Goal: Transaction & Acquisition: Purchase product/service

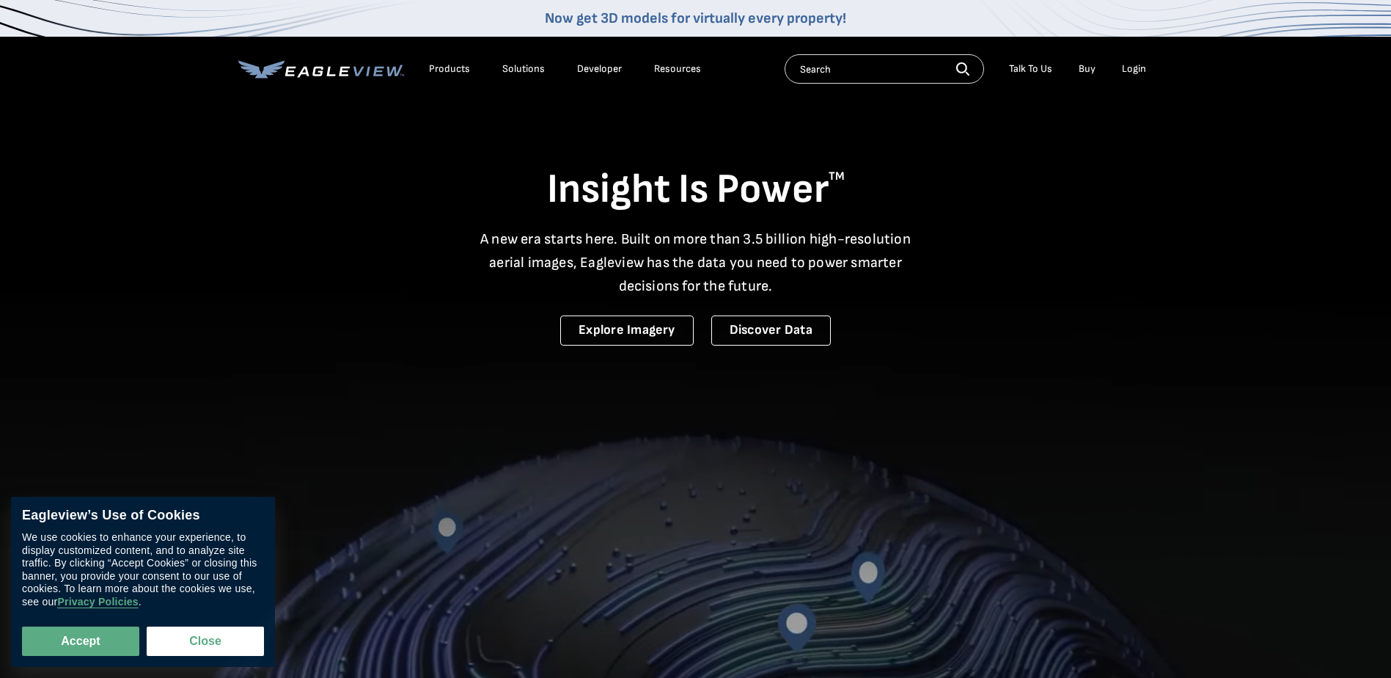
click at [1142, 68] on div "Login" at bounding box center [1134, 68] width 24 height 13
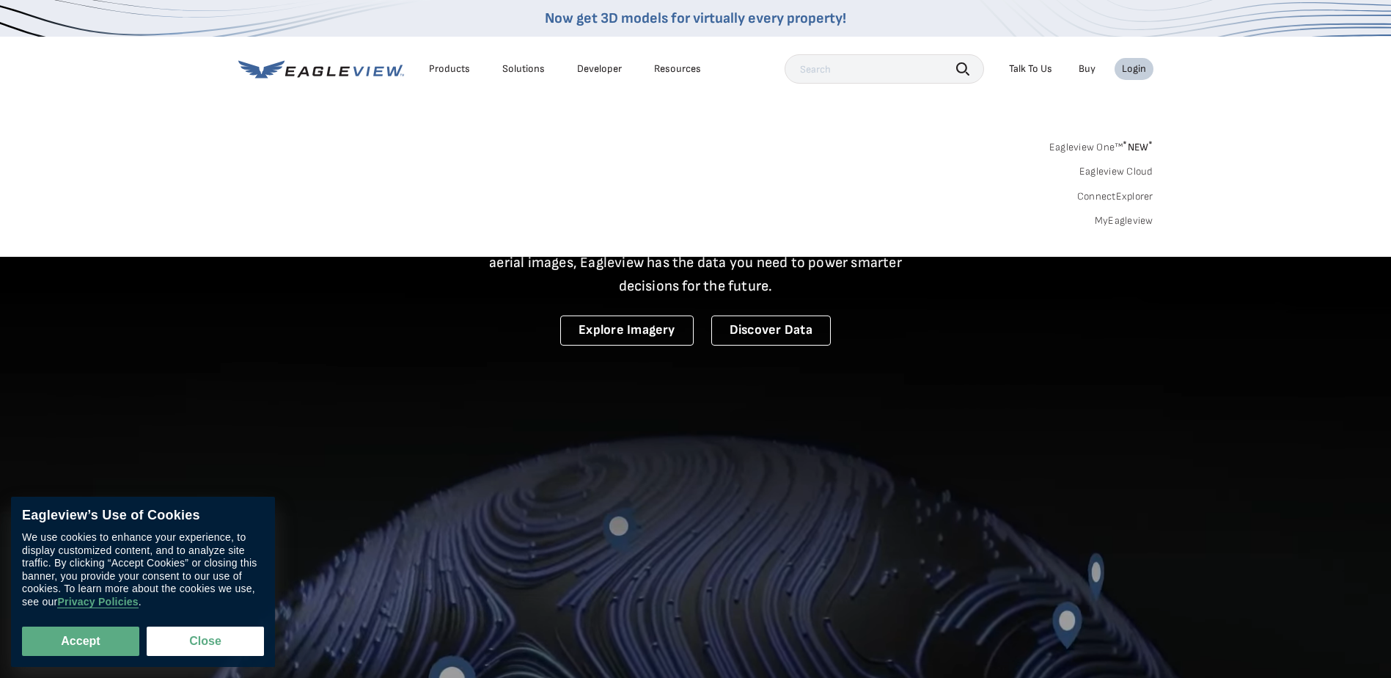
click at [1139, 68] on div "Login" at bounding box center [1134, 68] width 24 height 13
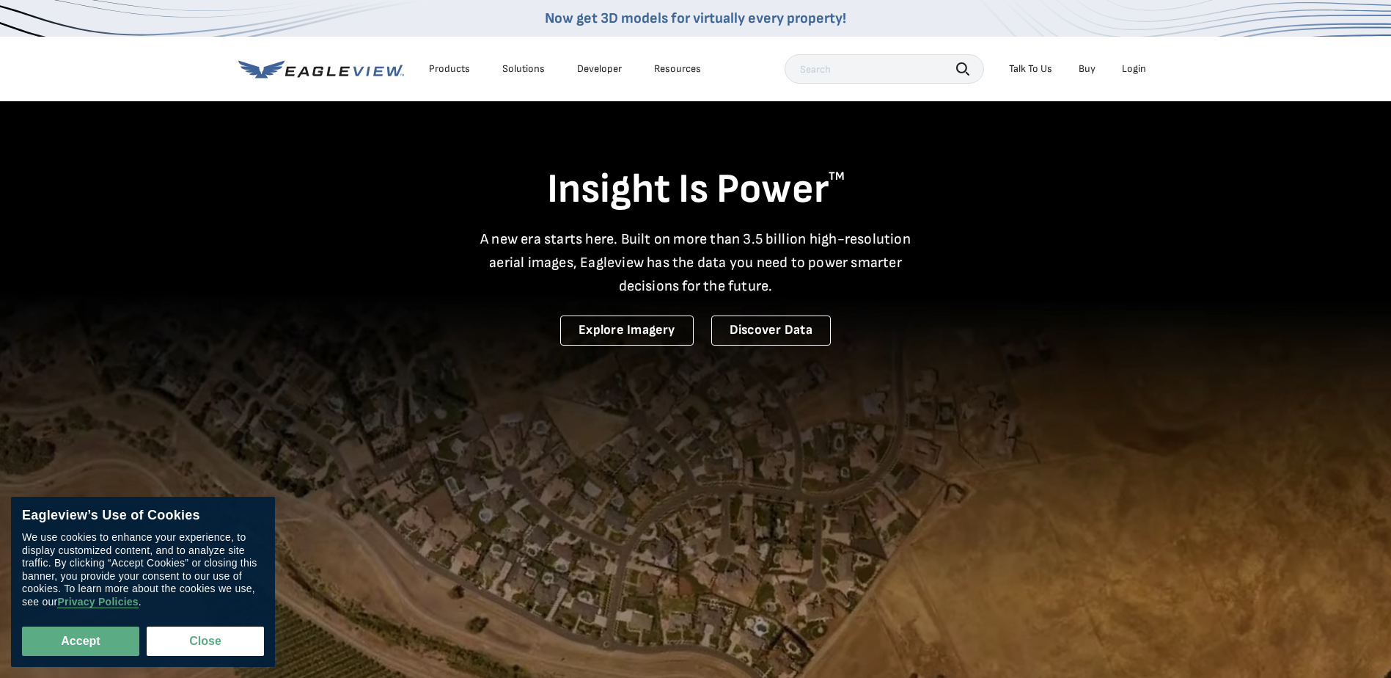
click at [1139, 68] on div "Login" at bounding box center [1134, 68] width 24 height 13
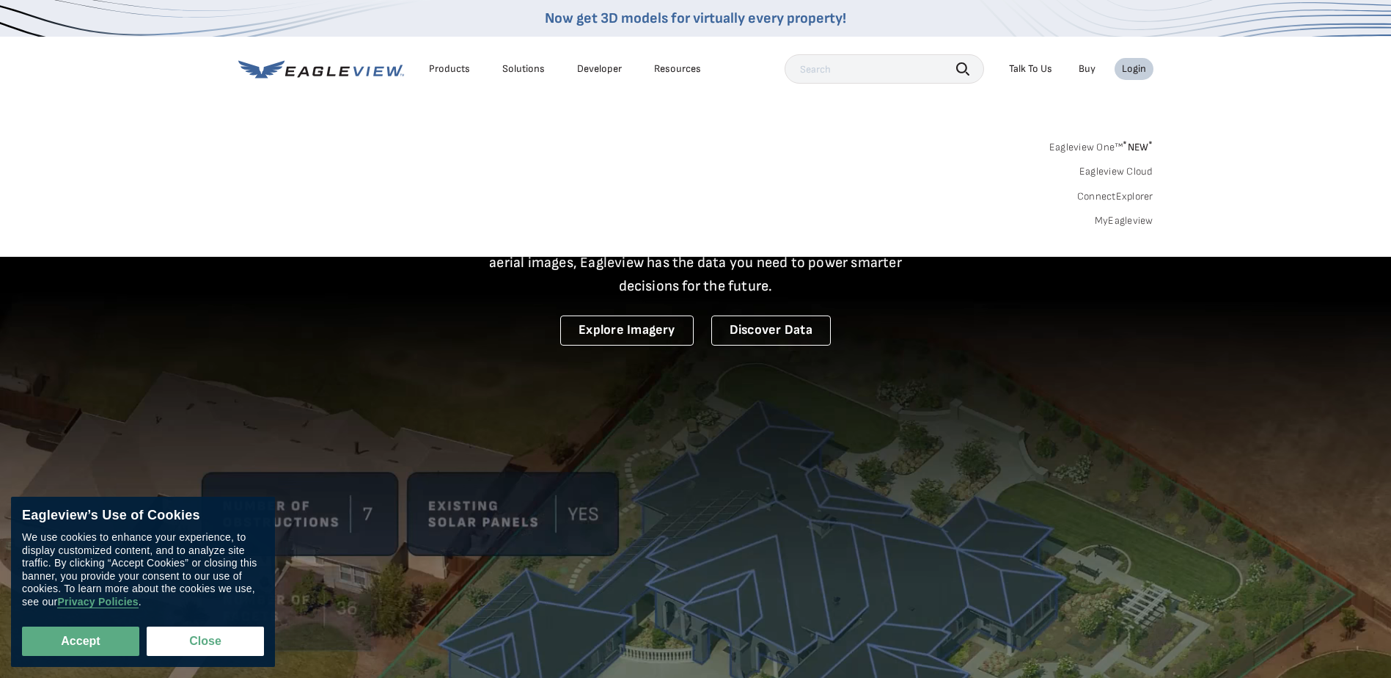
click at [1099, 150] on link "Eagleview One™ * NEW *" at bounding box center [1101, 144] width 104 height 17
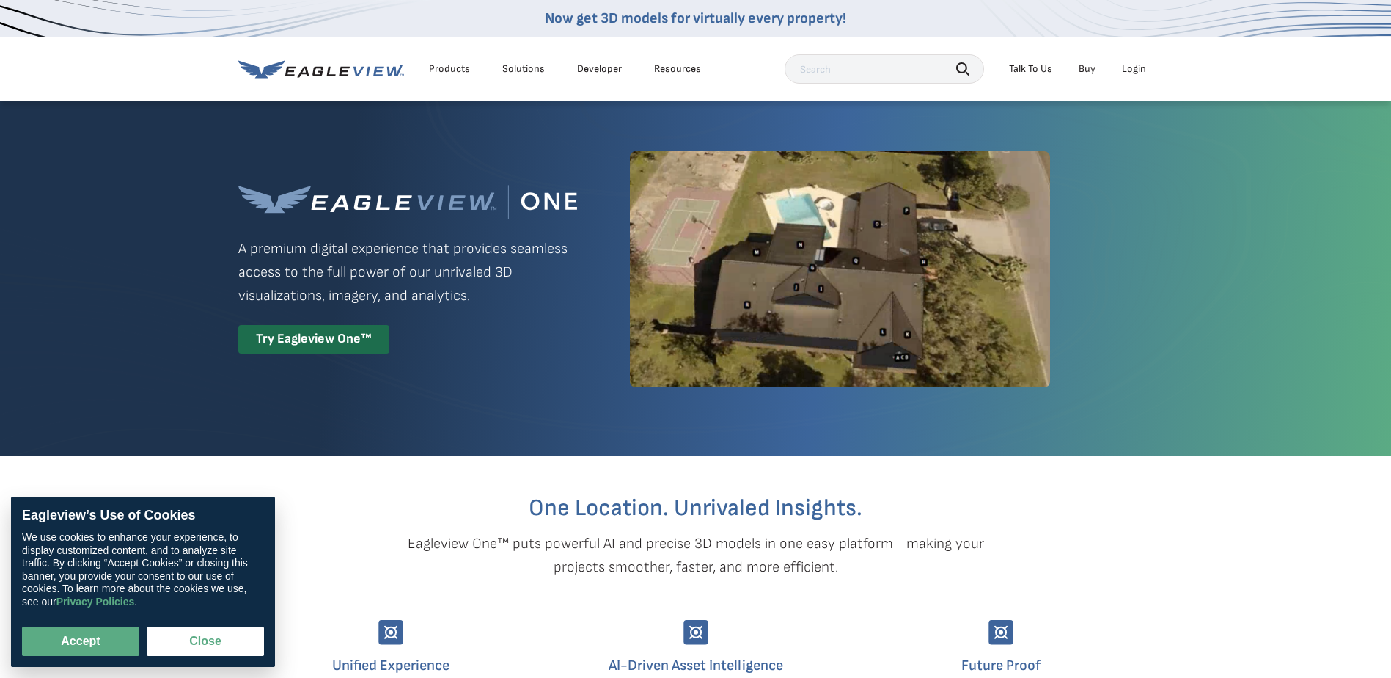
click at [1134, 65] on div "Login" at bounding box center [1134, 68] width 24 height 13
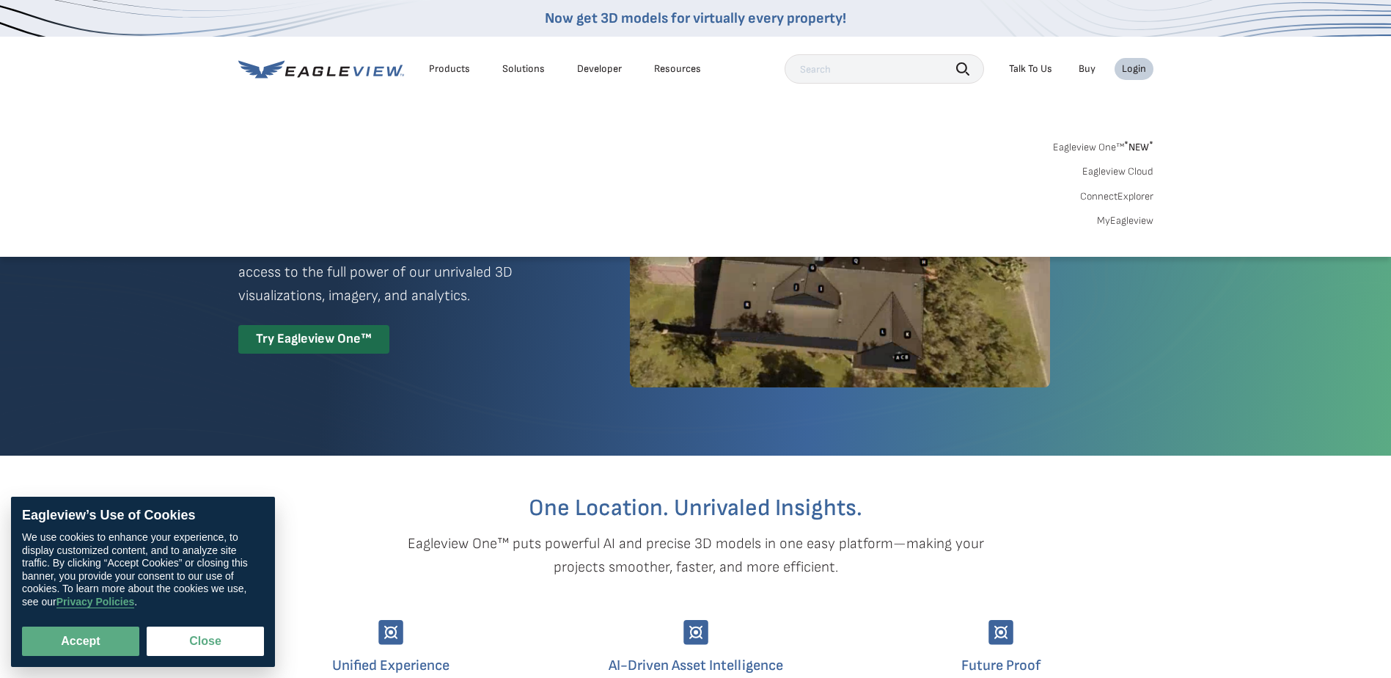
click at [1117, 219] on link "MyEagleview" at bounding box center [1125, 220] width 56 height 13
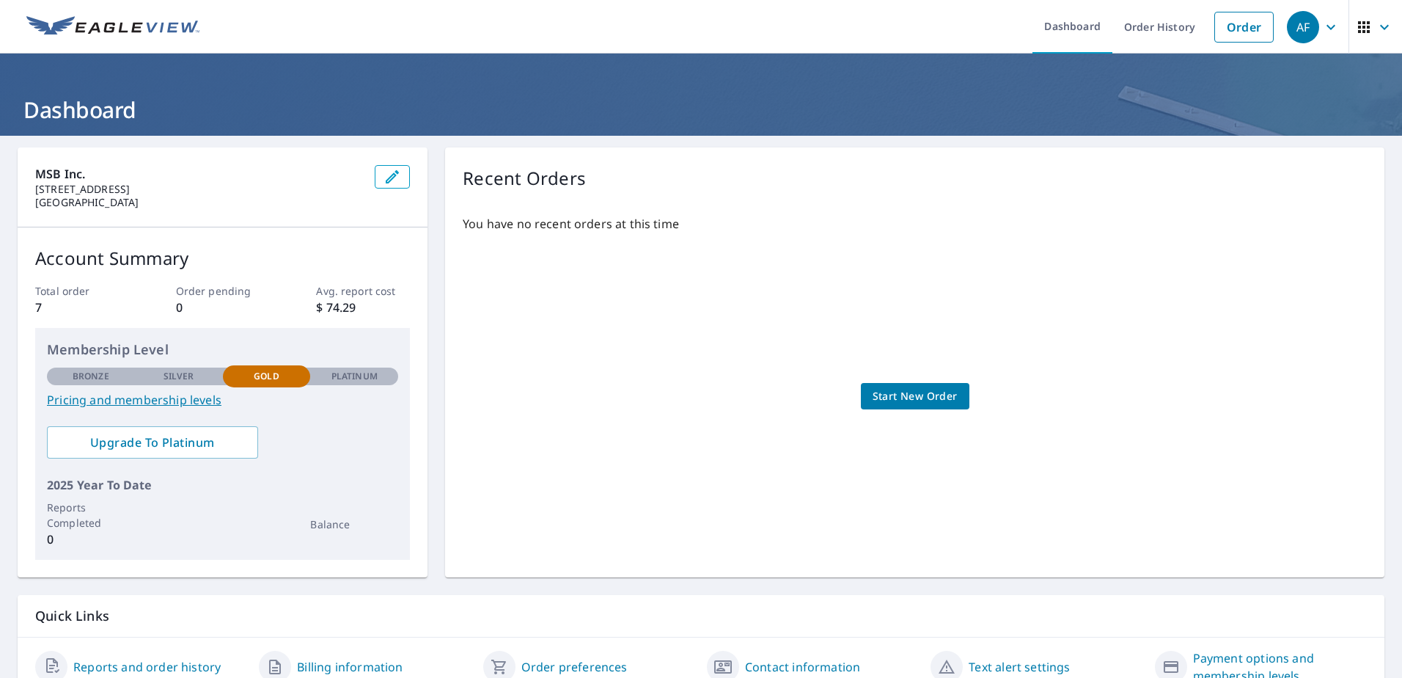
click at [944, 390] on span "Start New Order" at bounding box center [915, 396] width 85 height 18
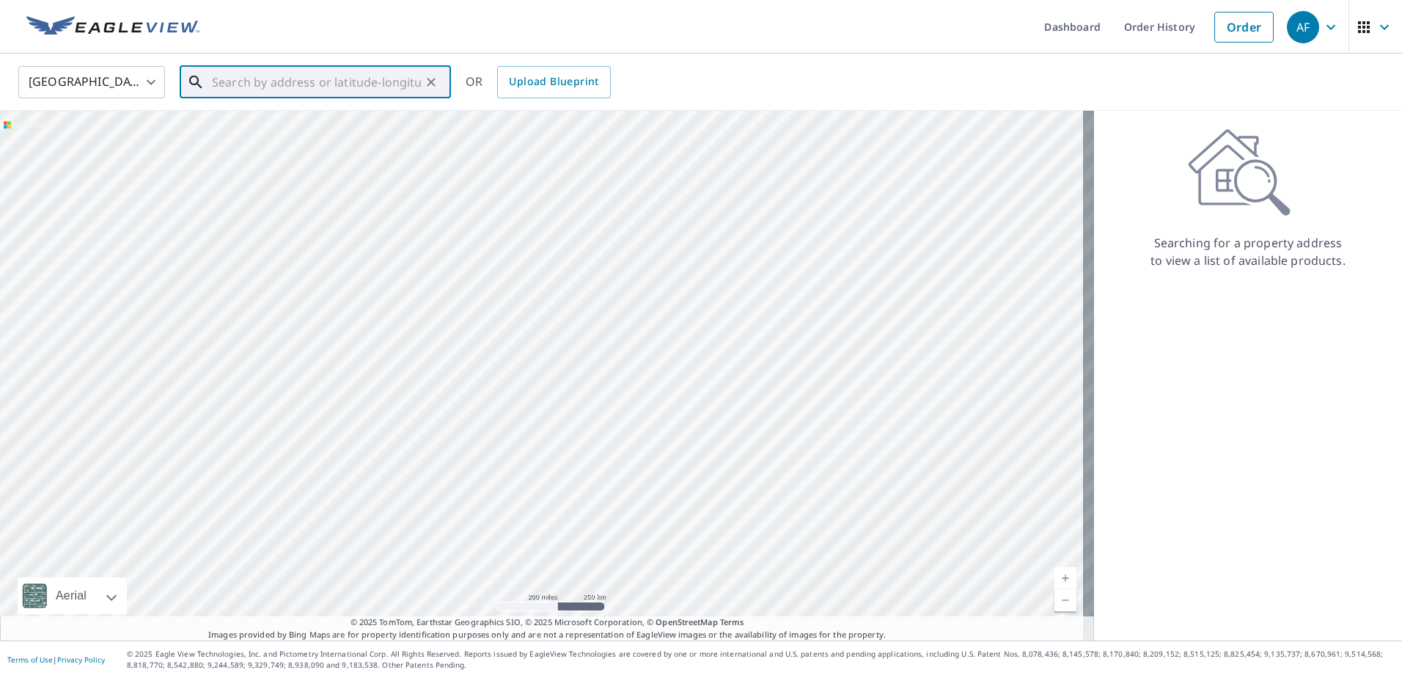
click at [229, 89] on input "text" at bounding box center [316, 82] width 209 height 41
click at [241, 114] on li "827 Woodward Blvd Pasadena, CA 91107" at bounding box center [315, 132] width 271 height 50
type input "827 Woodward Blvd Pasadena, CA 91107"
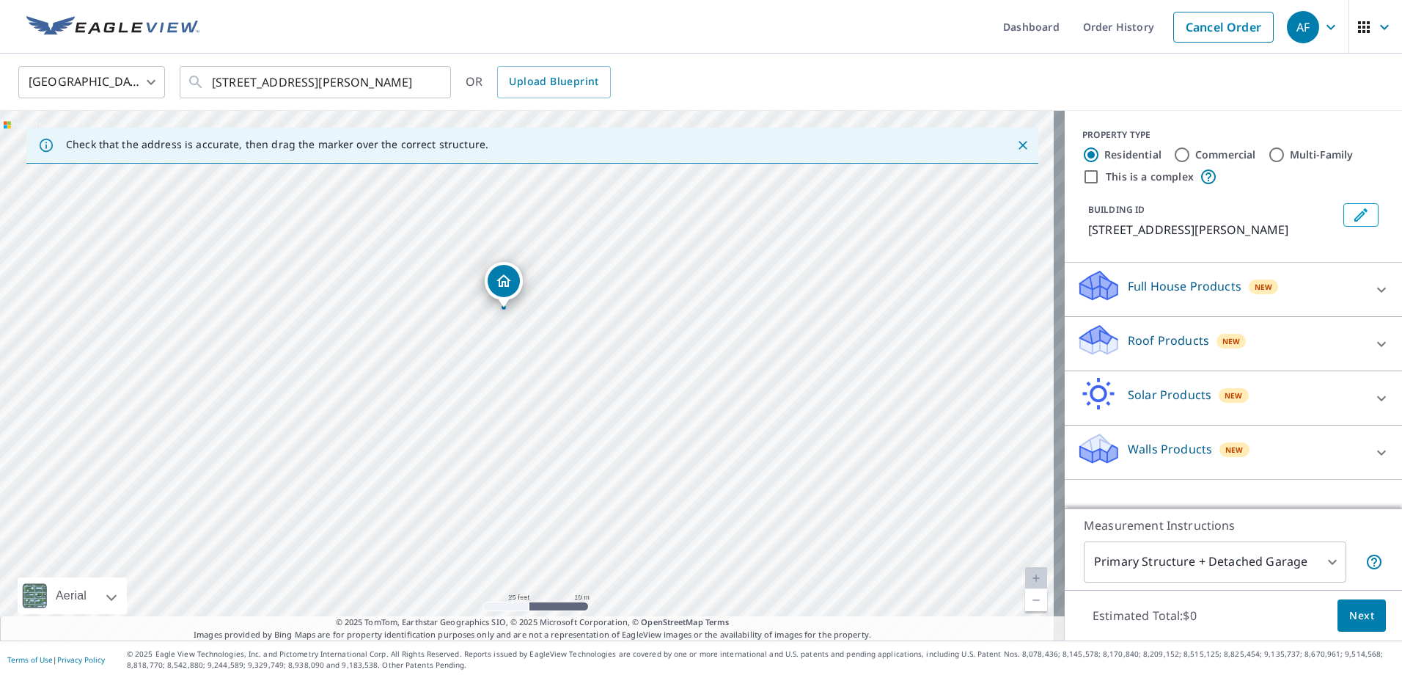
click at [1338, 289] on div "Full House Products New" at bounding box center [1220, 289] width 287 height 42
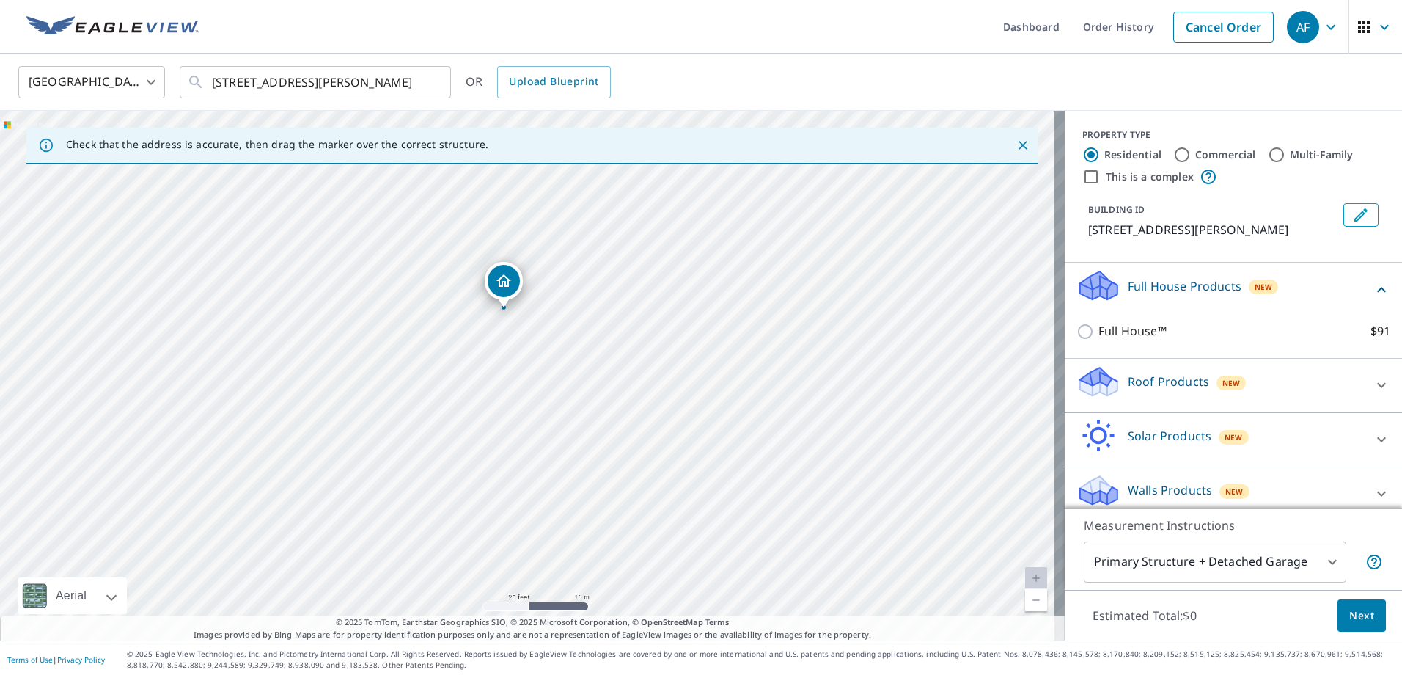
click at [1332, 290] on div "Full House Products New" at bounding box center [1225, 289] width 296 height 42
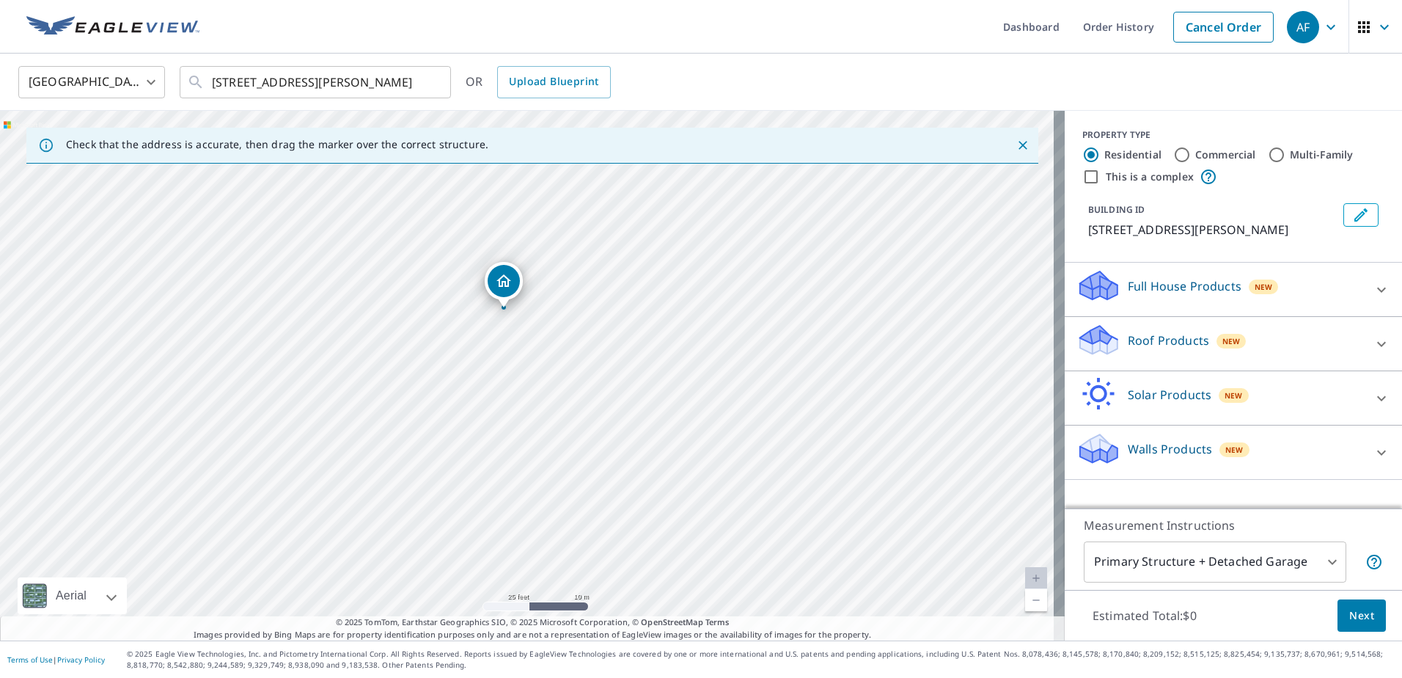
click at [1217, 334] on div "New" at bounding box center [1232, 340] width 30 height 18
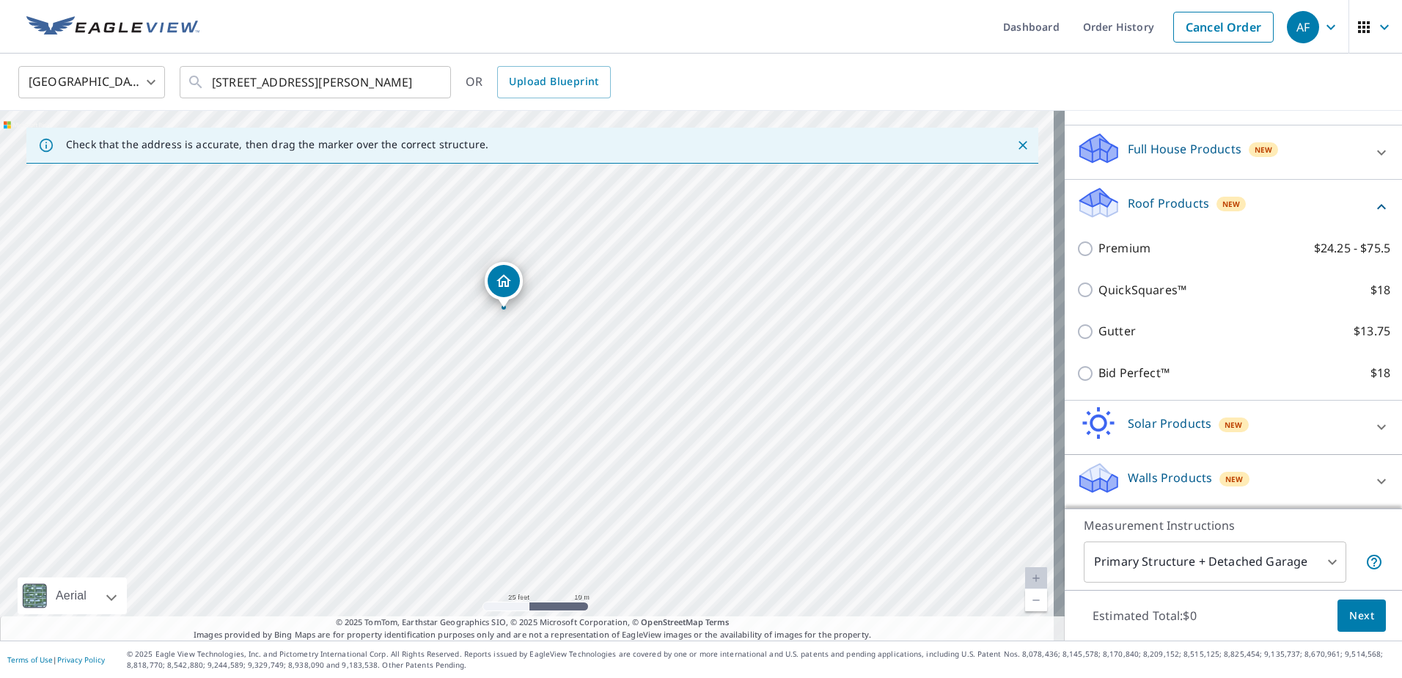
scroll to position [138, 0]
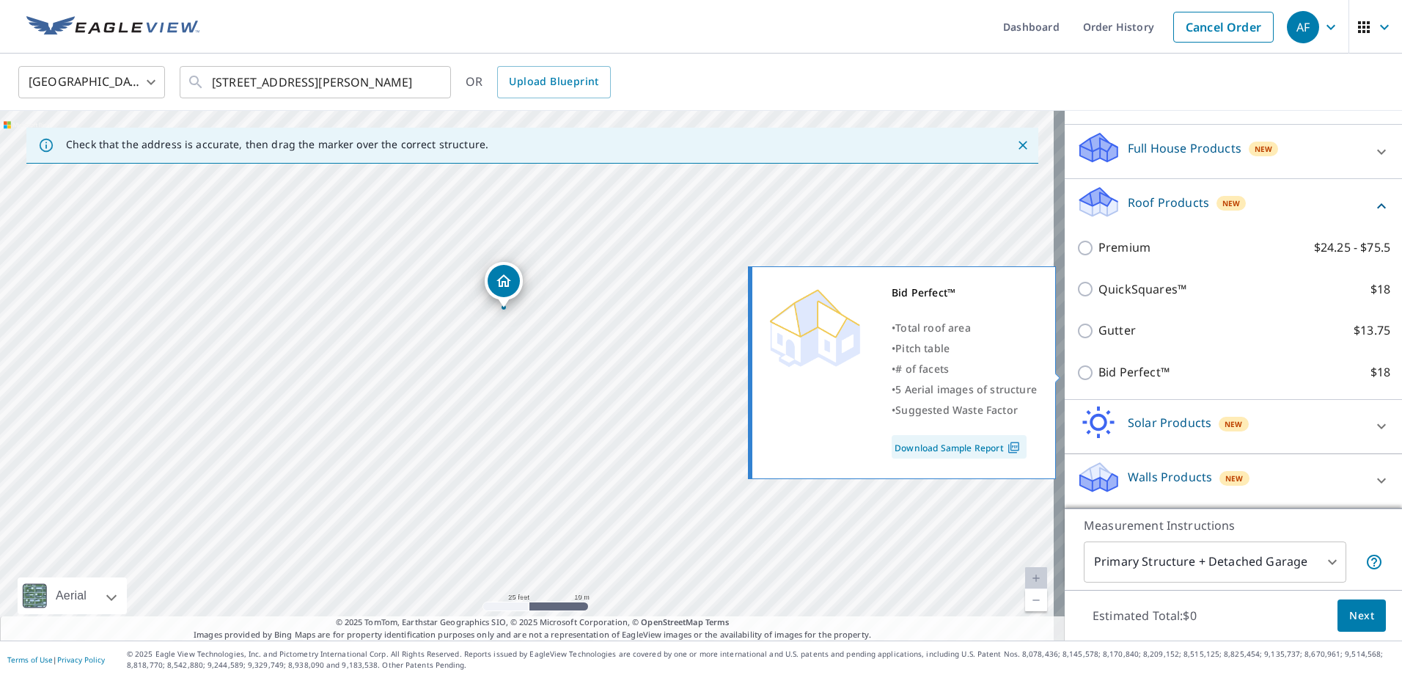
click at [1110, 367] on p "Bid Perfect™" at bounding box center [1134, 372] width 71 height 18
click at [1099, 367] on input "Bid Perfect™ $18" at bounding box center [1088, 373] width 22 height 18
checkbox input "true"
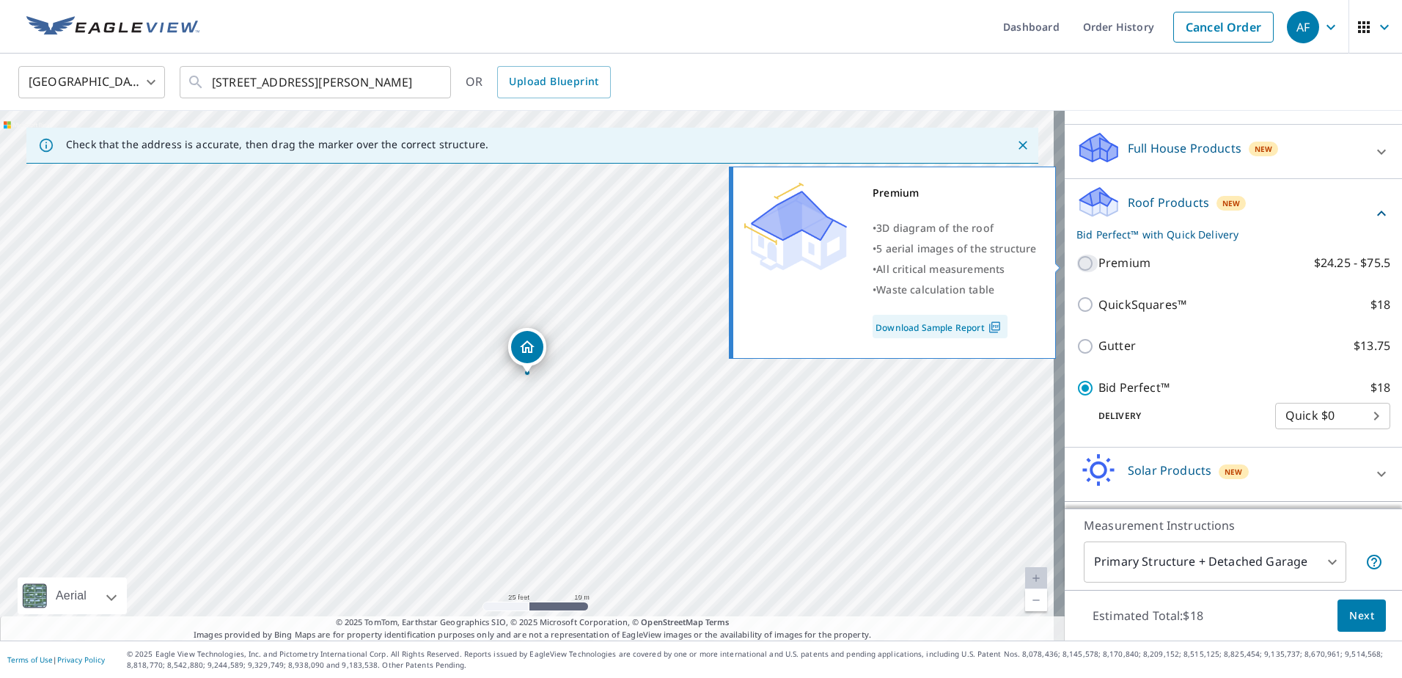
click at [1077, 271] on input "Premium $24.25 - $75.5" at bounding box center [1088, 263] width 22 height 18
checkbox input "true"
checkbox input "false"
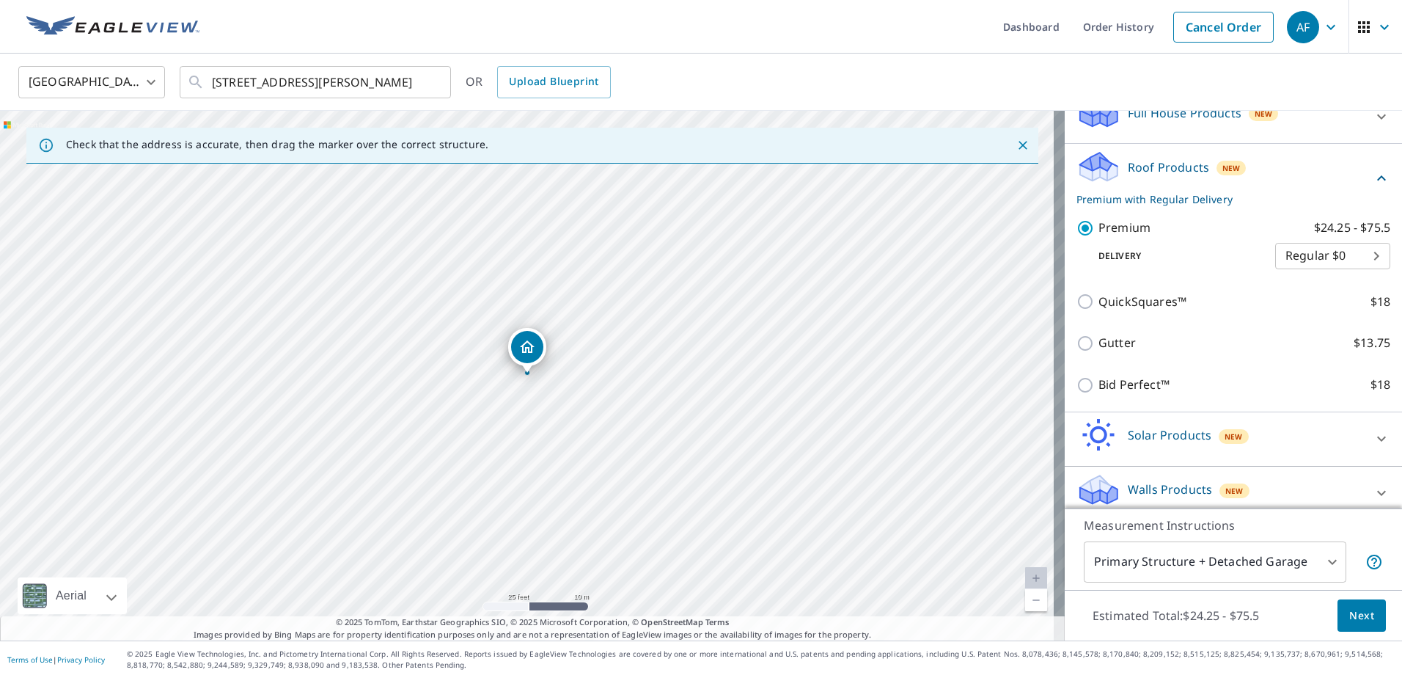
scroll to position [186, 0]
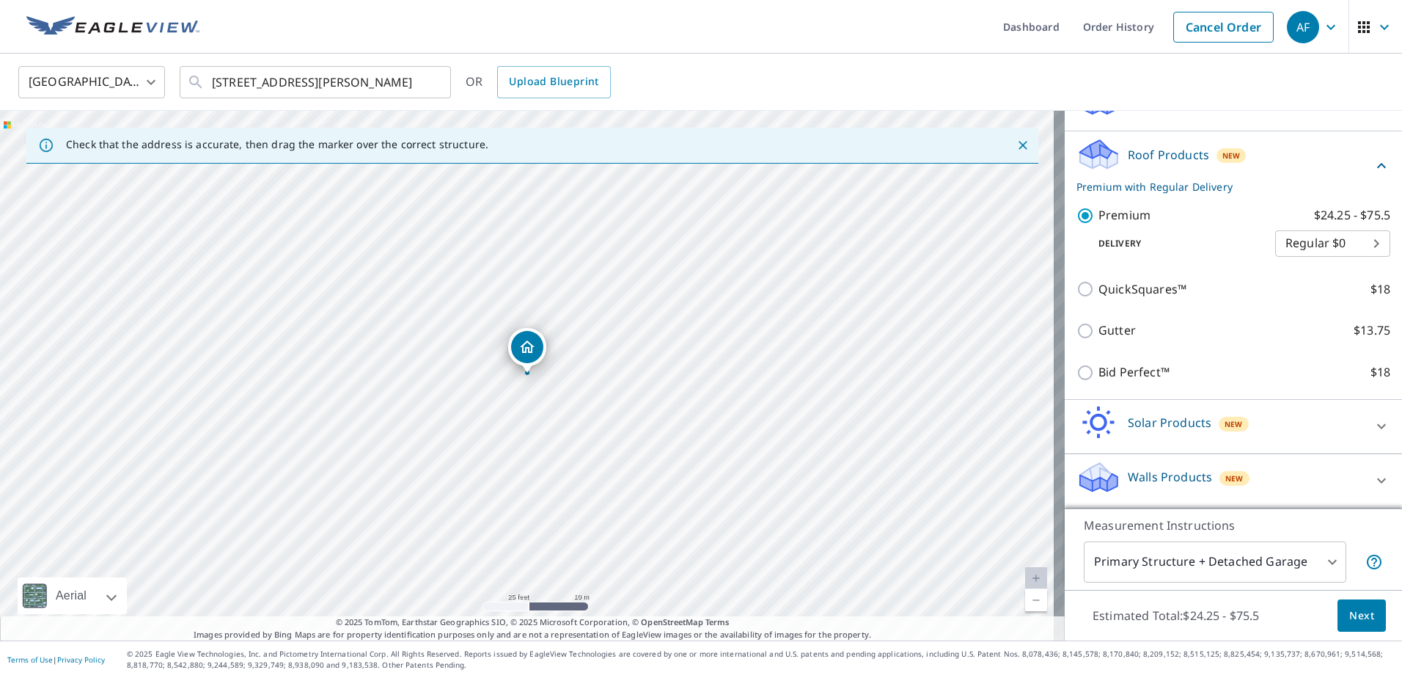
click at [1352, 623] on span "Next" at bounding box center [1361, 615] width 25 height 18
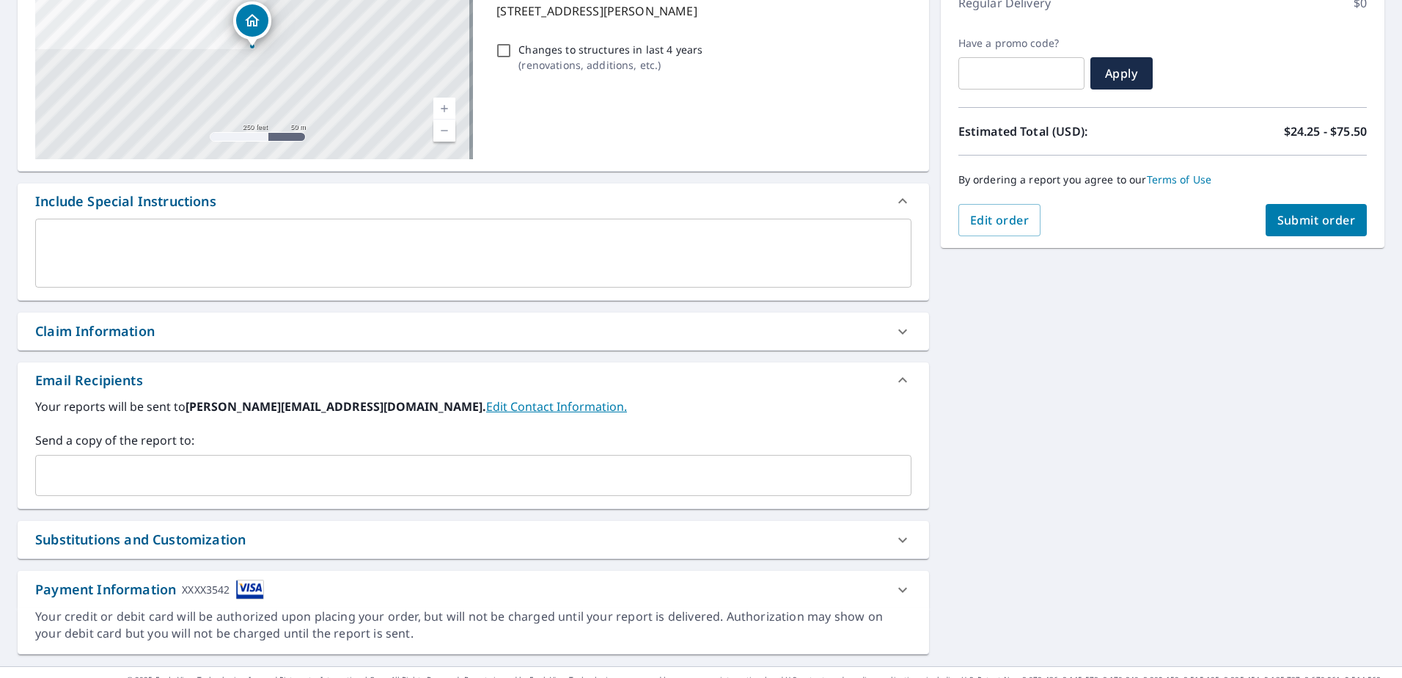
scroll to position [246, 0]
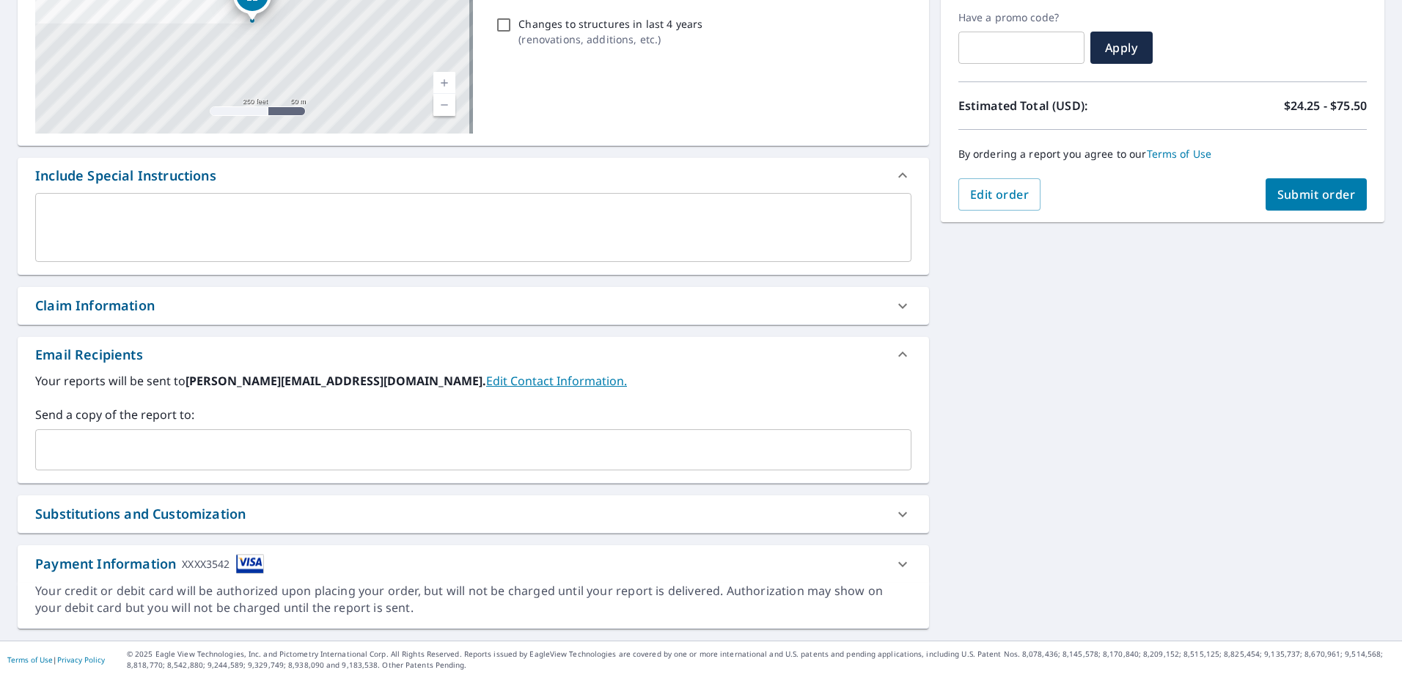
click at [669, 433] on div "​" at bounding box center [473, 449] width 876 height 41
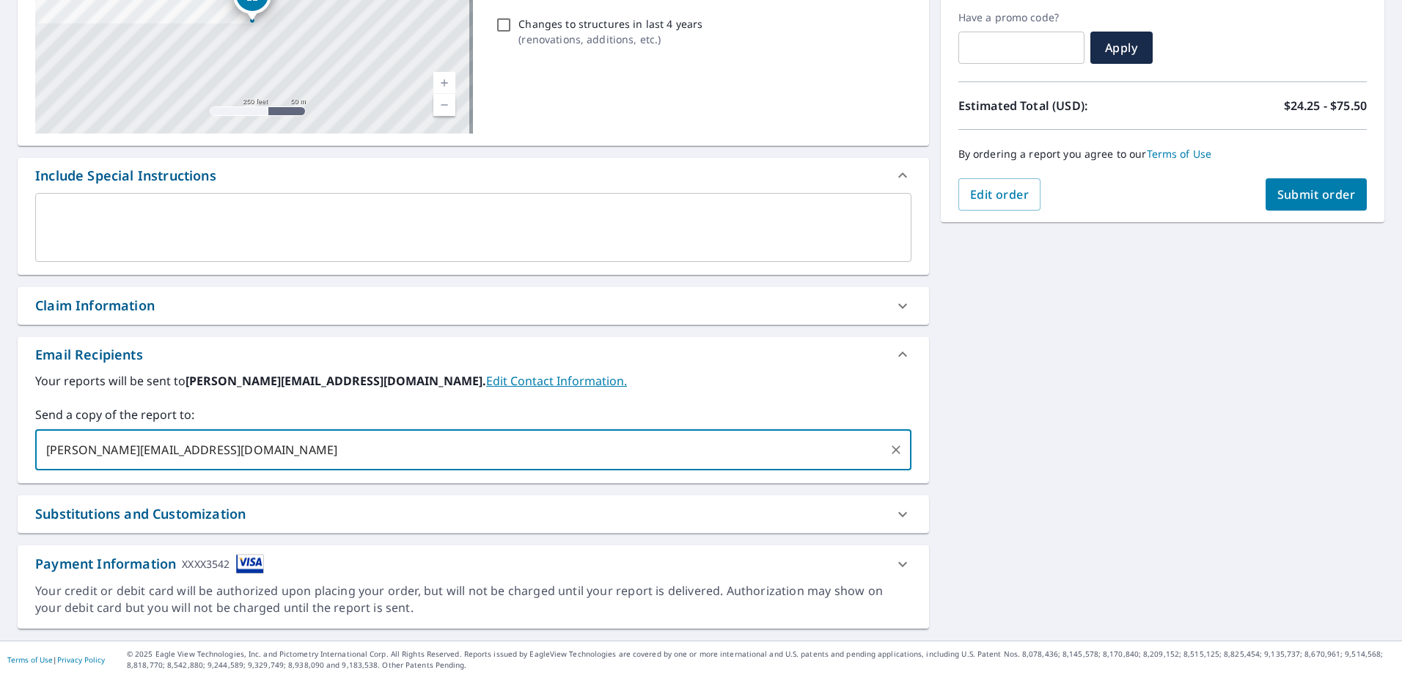
type input "sal@msbuilders.com"
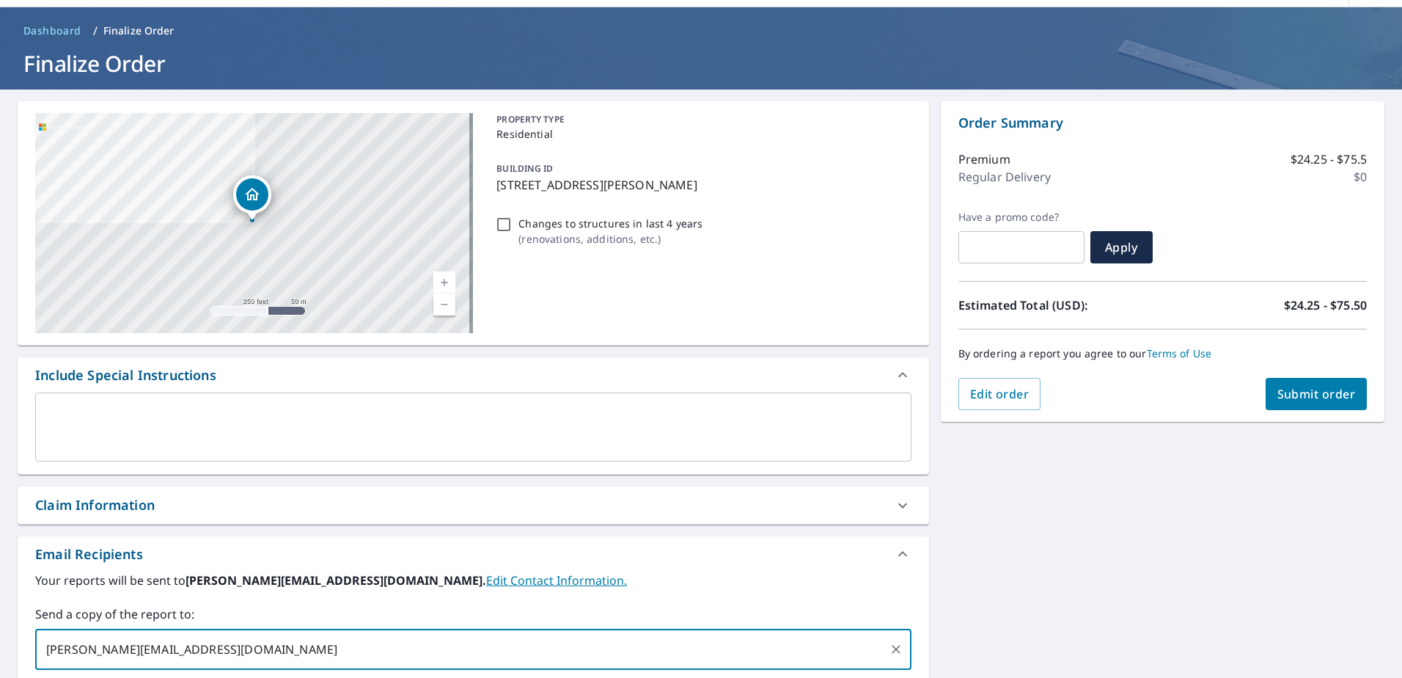
scroll to position [0, 0]
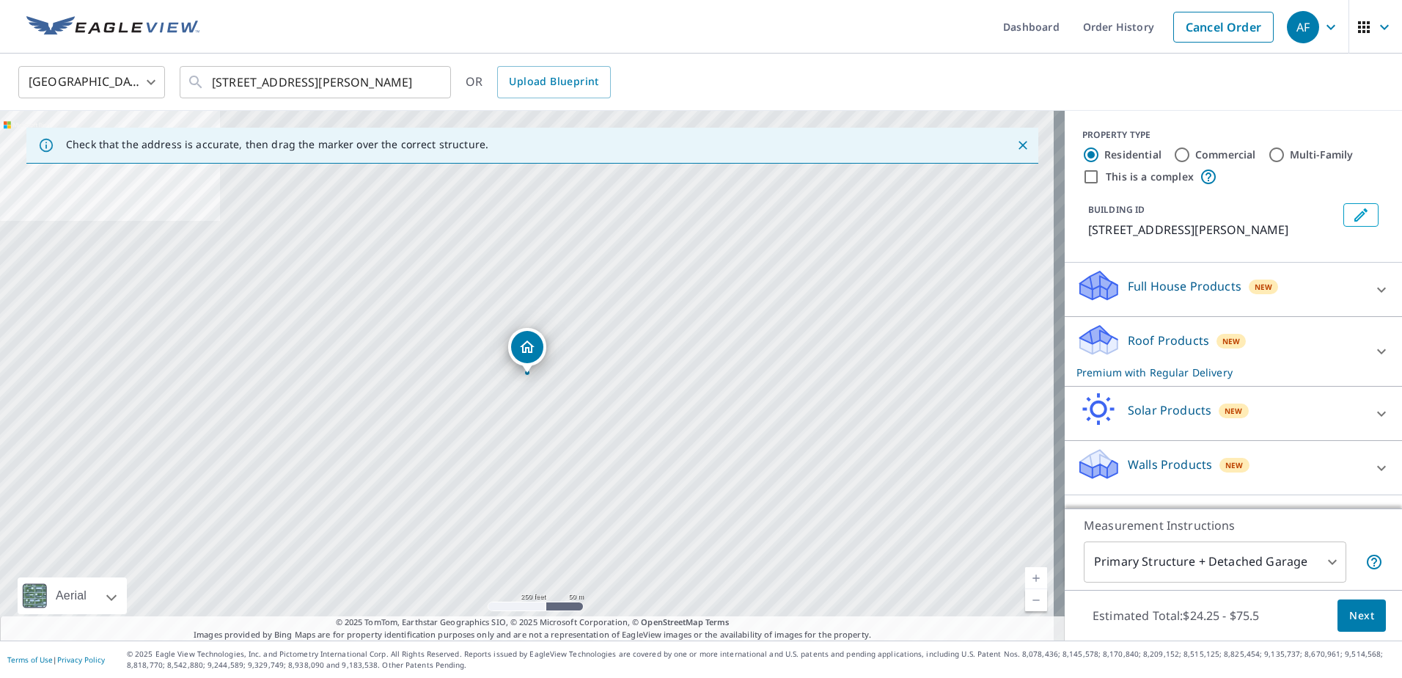
click at [1271, 341] on div "Roof Products New Premium with Regular Delivery" at bounding box center [1220, 351] width 287 height 57
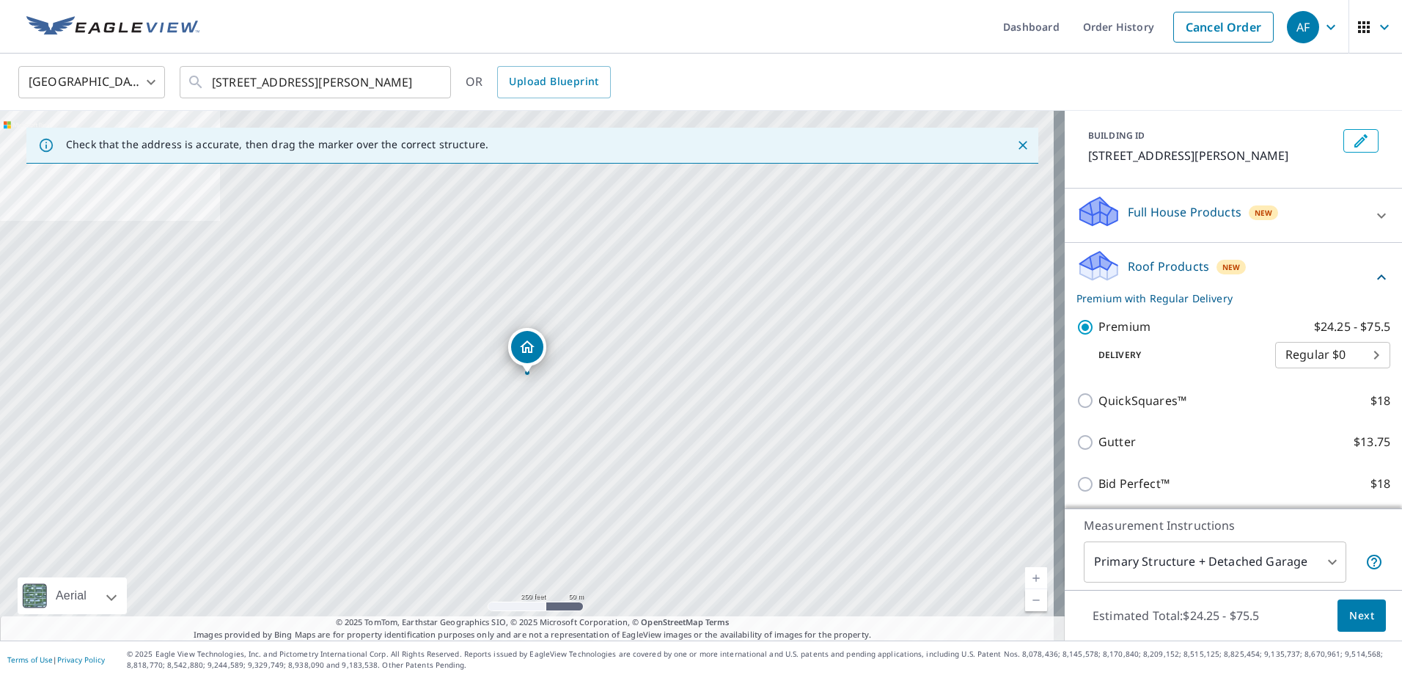
scroll to position [73, 0]
click at [1343, 601] on button "Next" at bounding box center [1362, 615] width 48 height 33
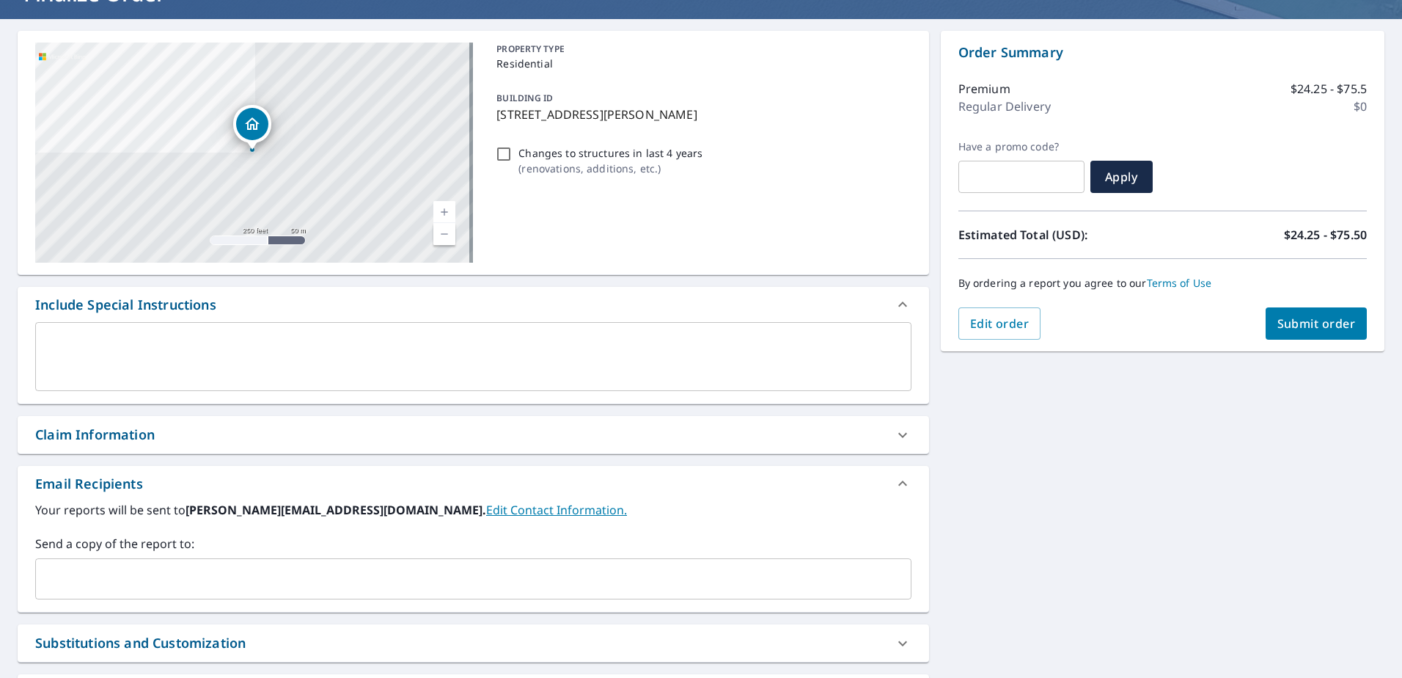
scroll to position [147, 0]
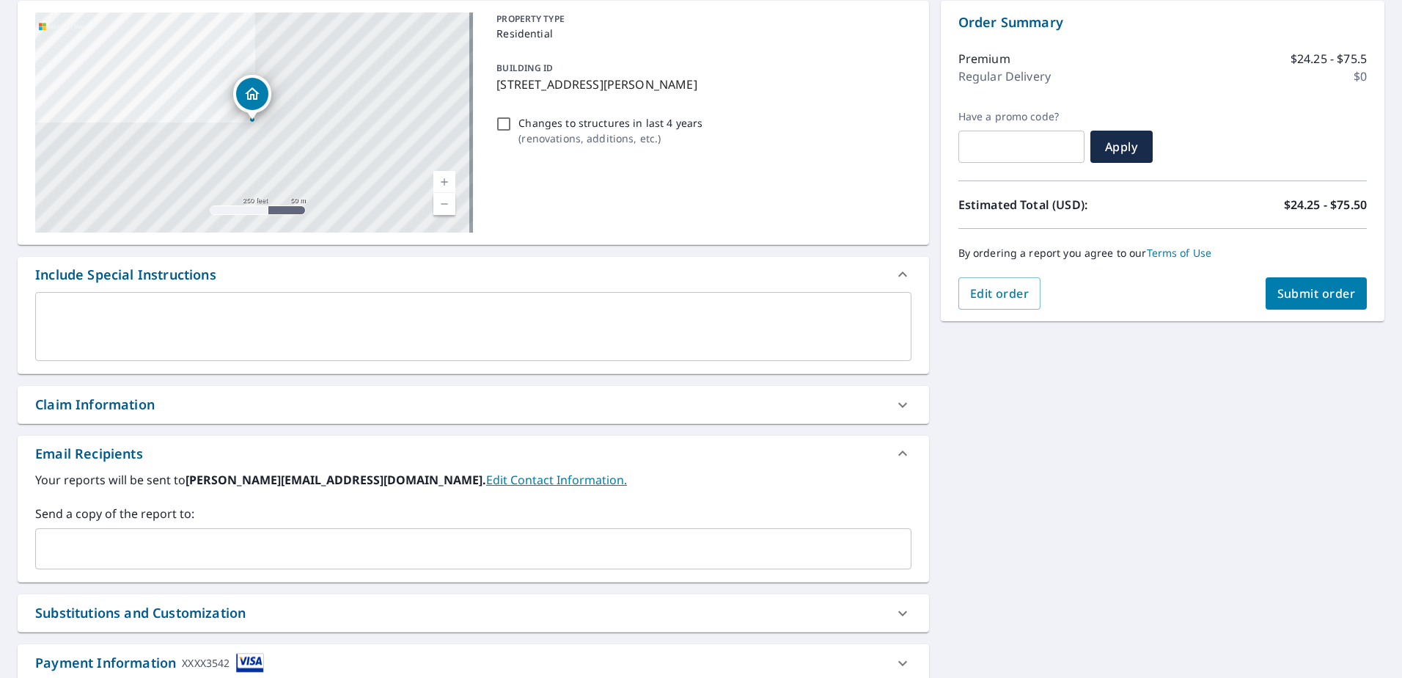
click at [298, 524] on div "Send a copy of the report to: ​" at bounding box center [473, 537] width 876 height 65
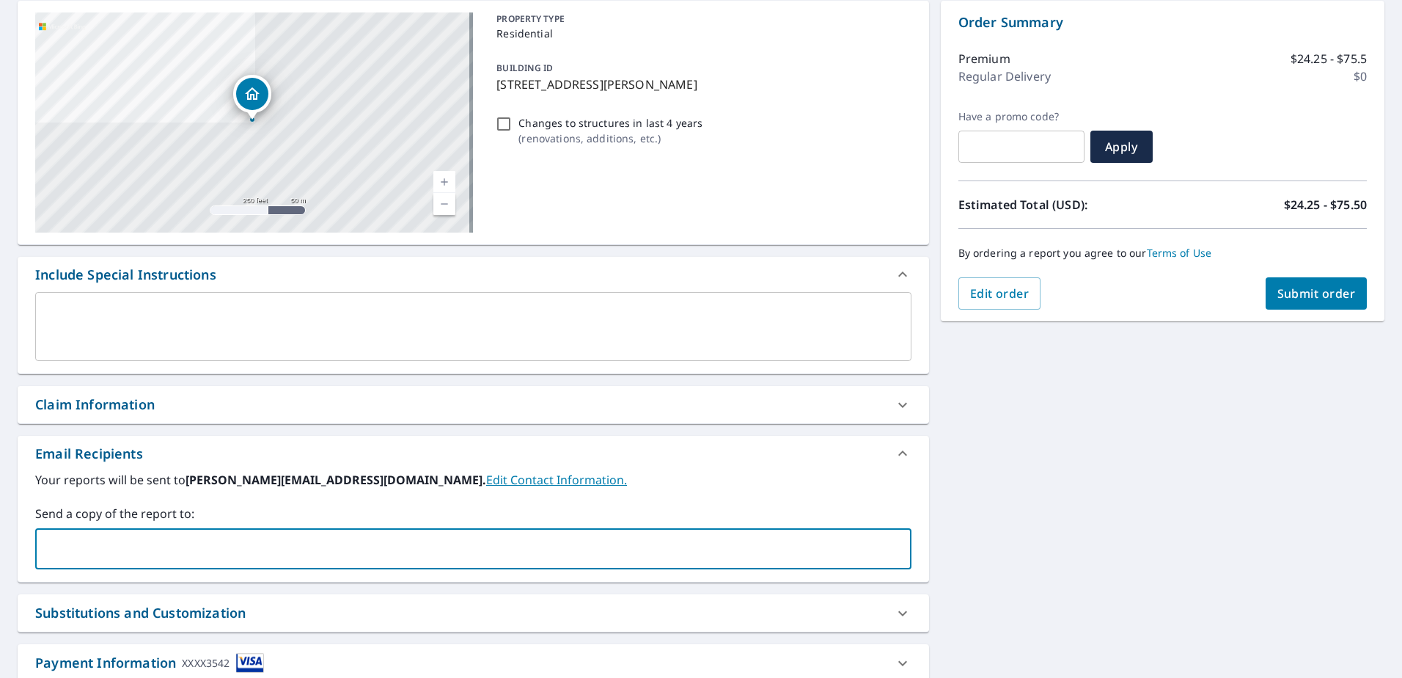
click at [296, 538] on input "text" at bounding box center [462, 549] width 841 height 28
type input "sal@msbuilders.com"
click at [1305, 296] on span "Submit order" at bounding box center [1316, 293] width 78 height 16
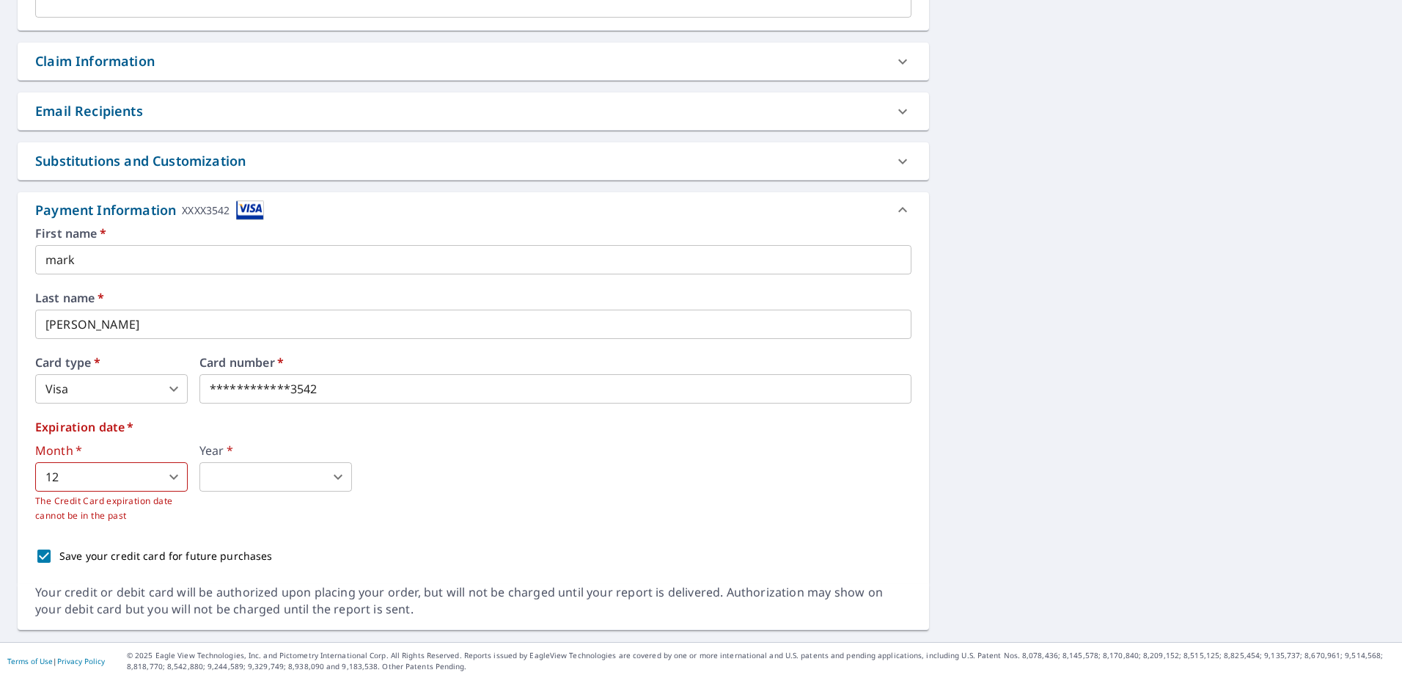
scroll to position [491, 0]
click at [334, 469] on body "AF AF Dashboard Order History Cancel Order AF Dashboard / Finalize Order Finali…" at bounding box center [701, 339] width 1402 height 678
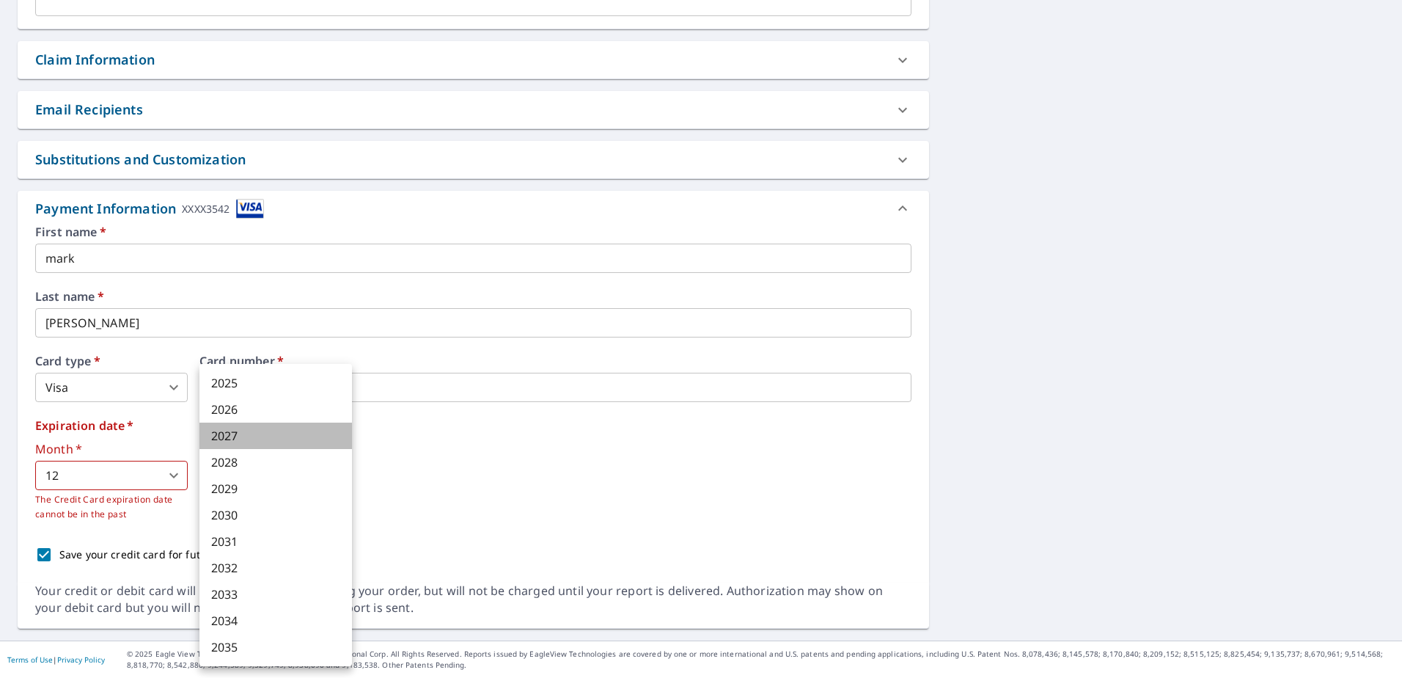
click at [334, 430] on li "2027" at bounding box center [275, 435] width 153 height 26
type input "2027"
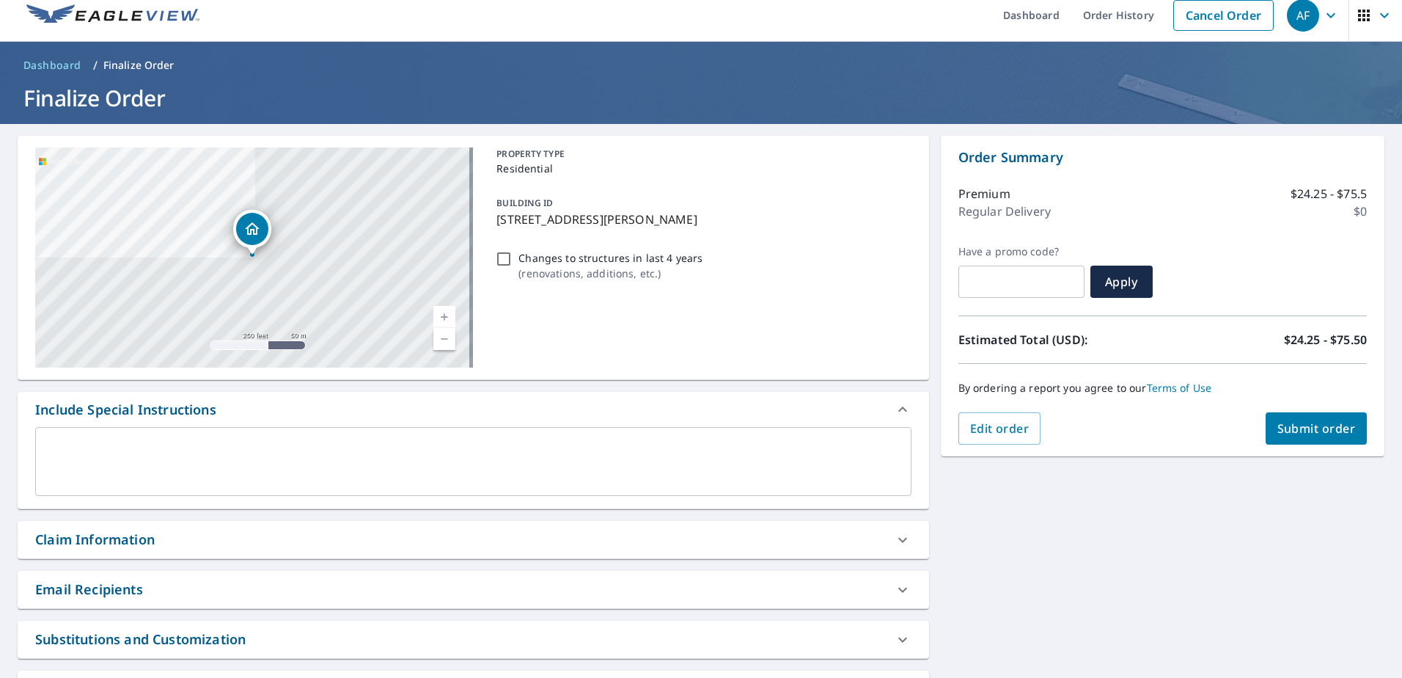
scroll to position [0, 0]
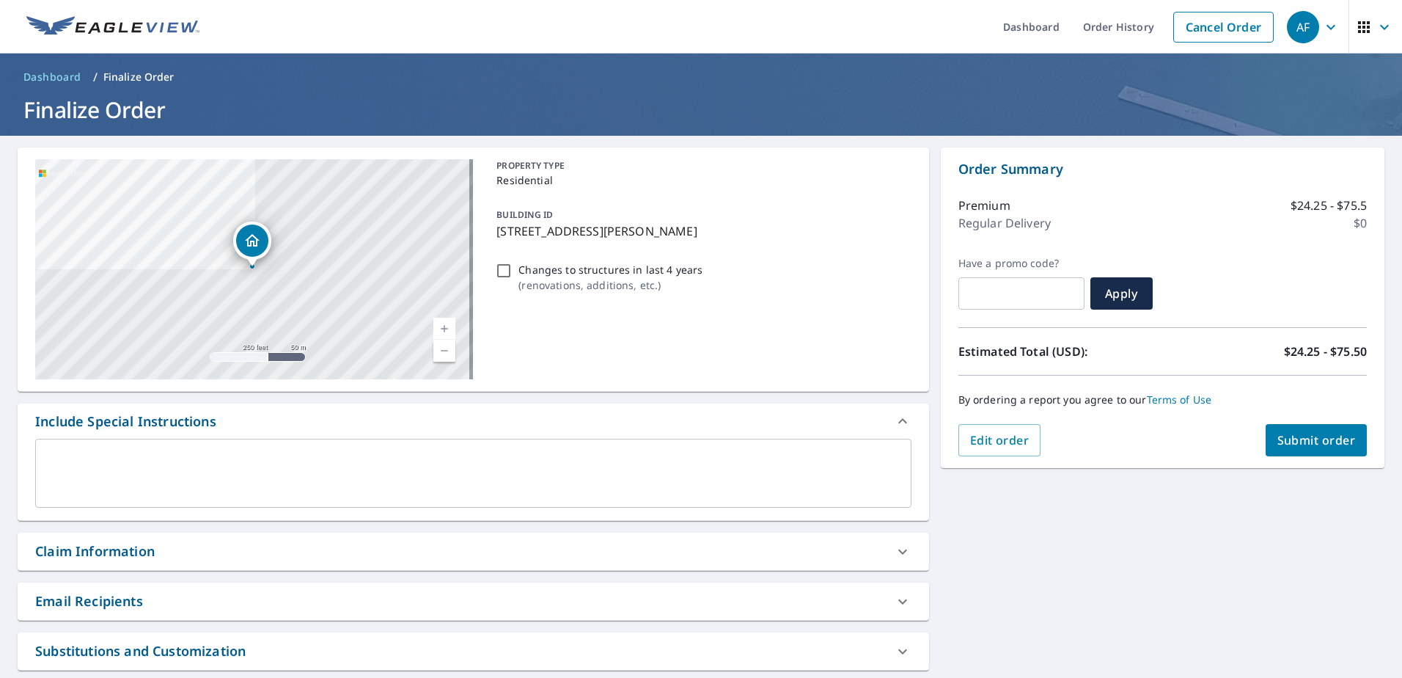
click at [1313, 447] on span "Submit order" at bounding box center [1316, 440] width 78 height 16
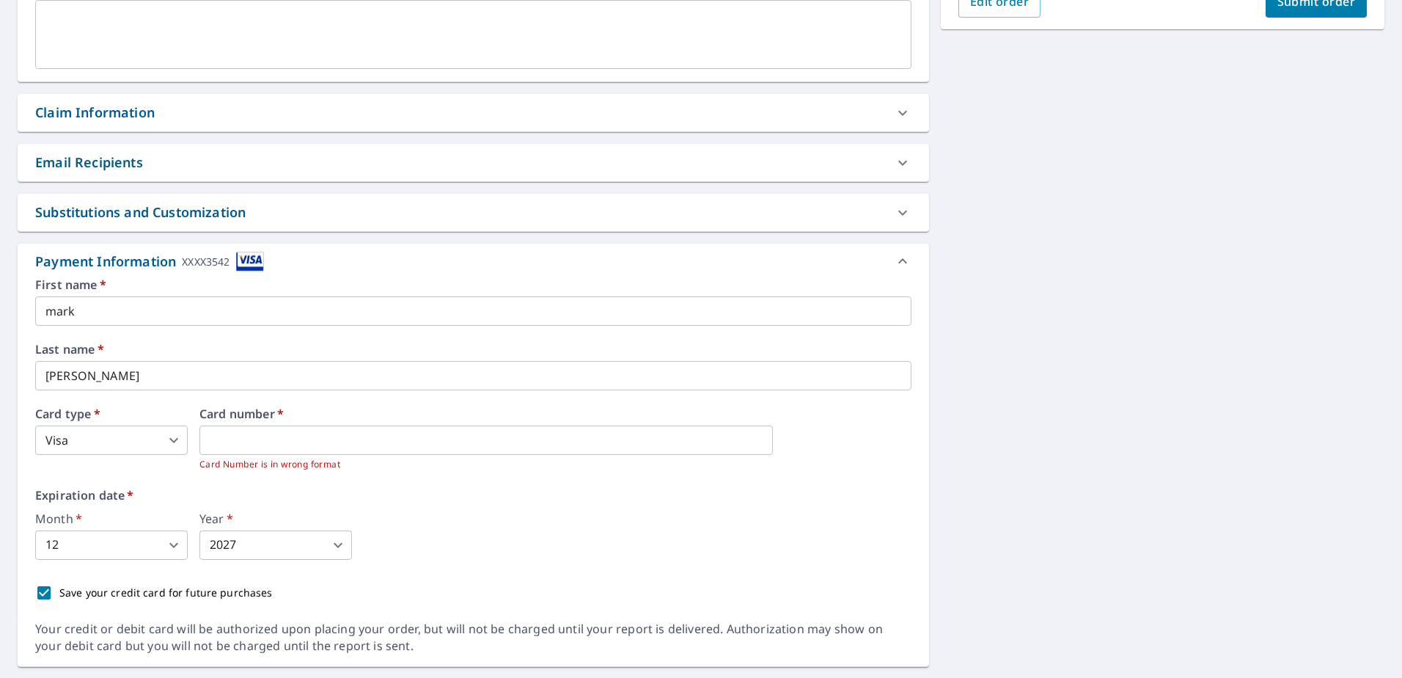
scroll to position [477, 0]
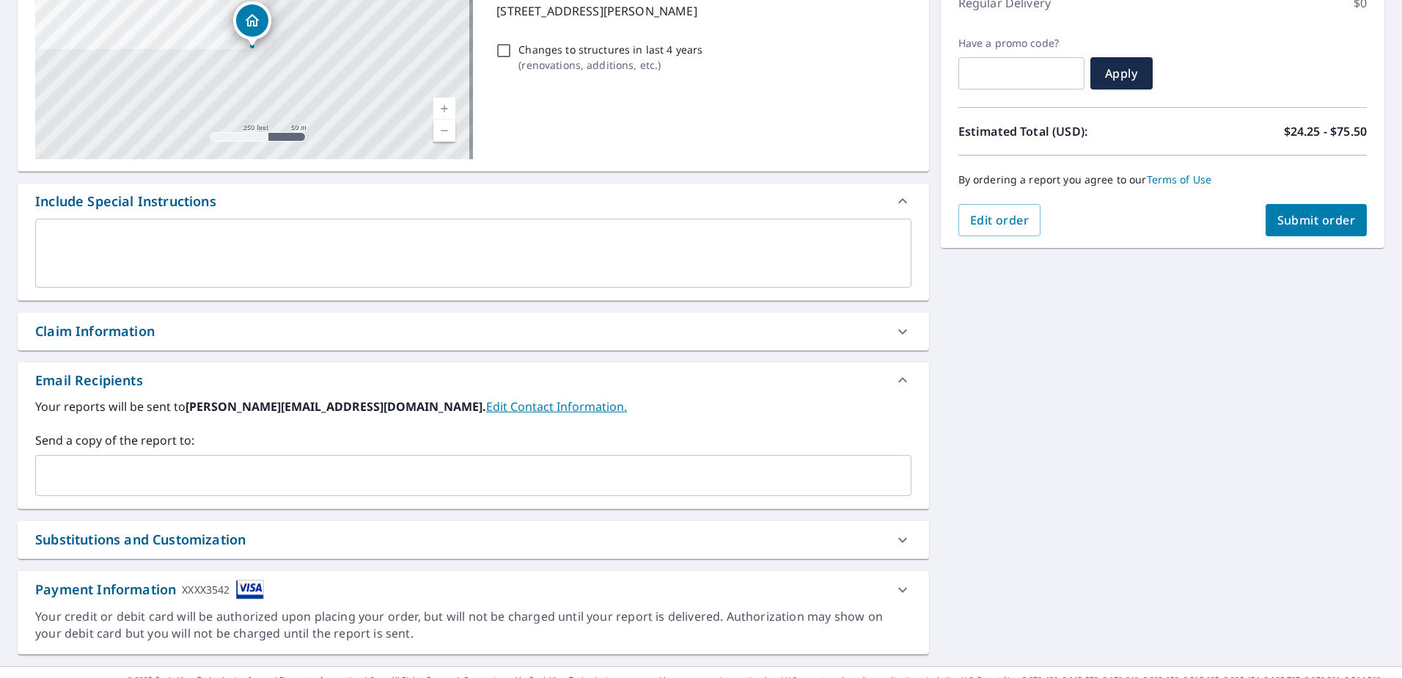
scroll to position [246, 0]
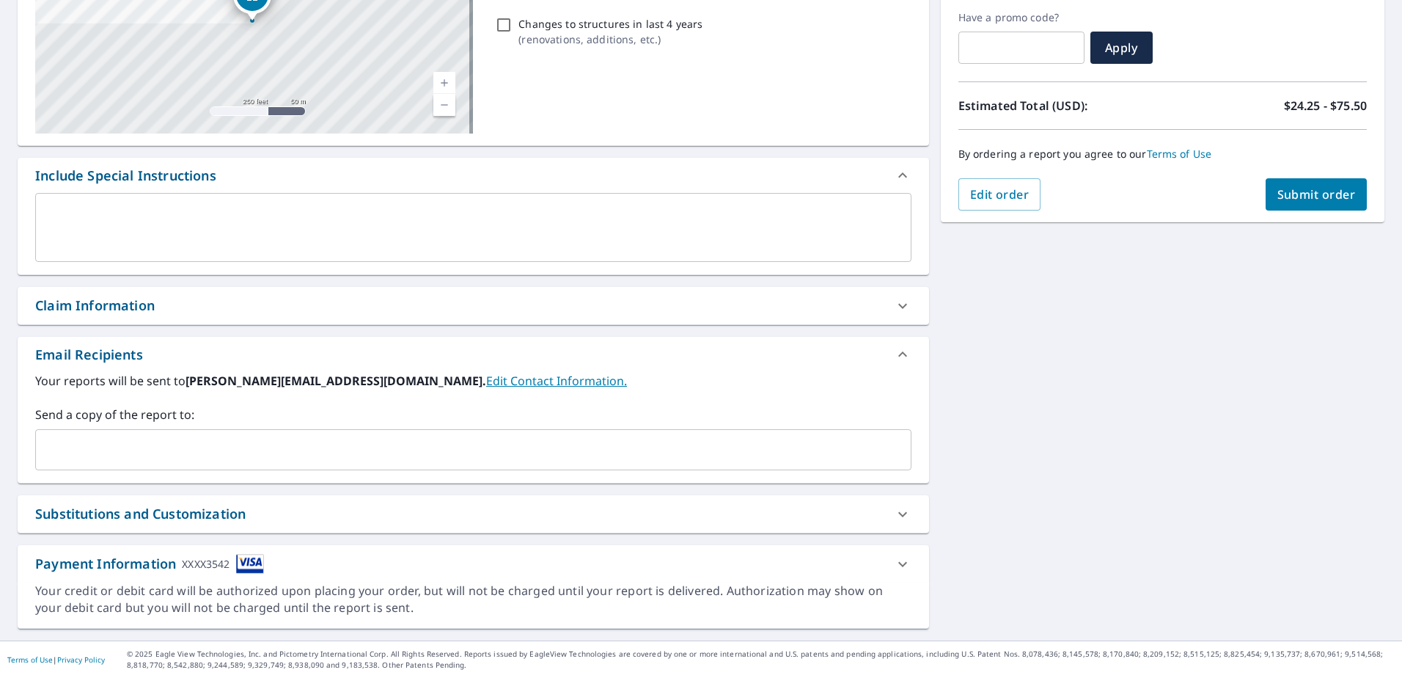
click at [565, 565] on div "Payment Information XXXX3542" at bounding box center [460, 564] width 850 height 20
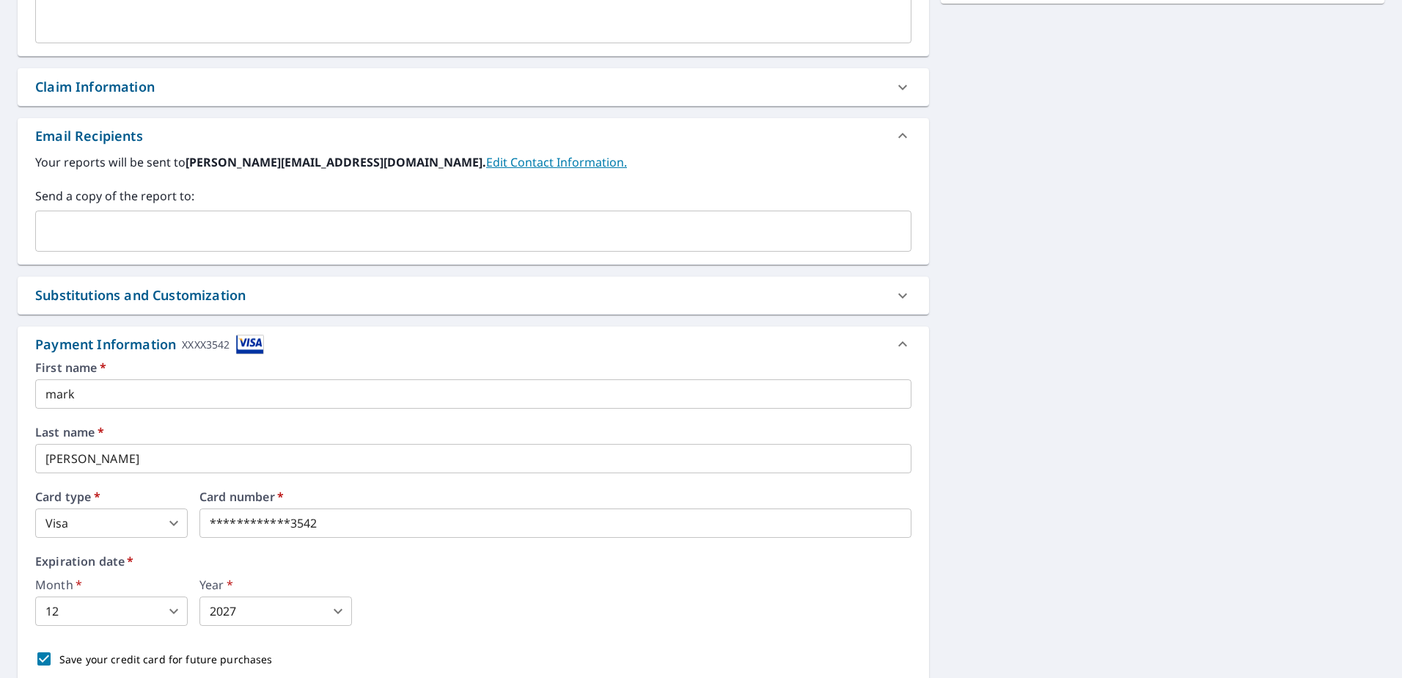
scroll to position [55, 0]
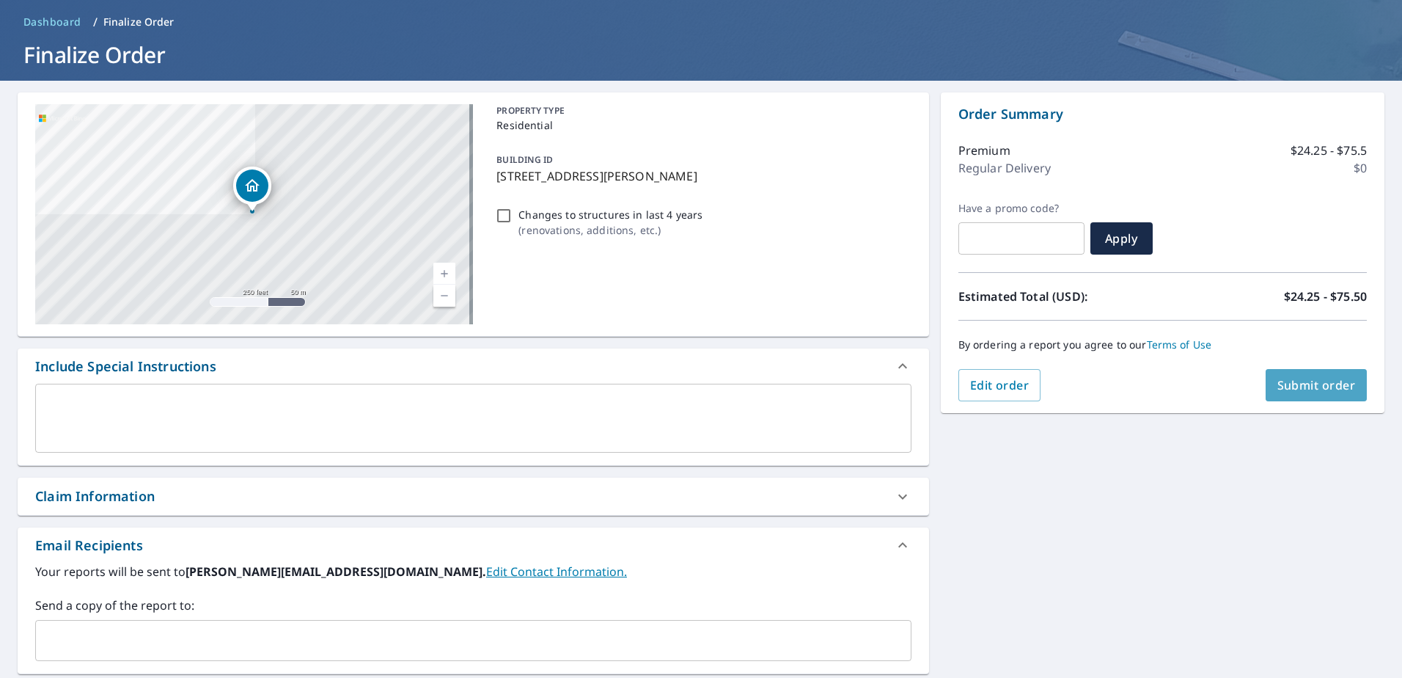
click at [1297, 374] on button "Submit order" at bounding box center [1317, 385] width 102 height 32
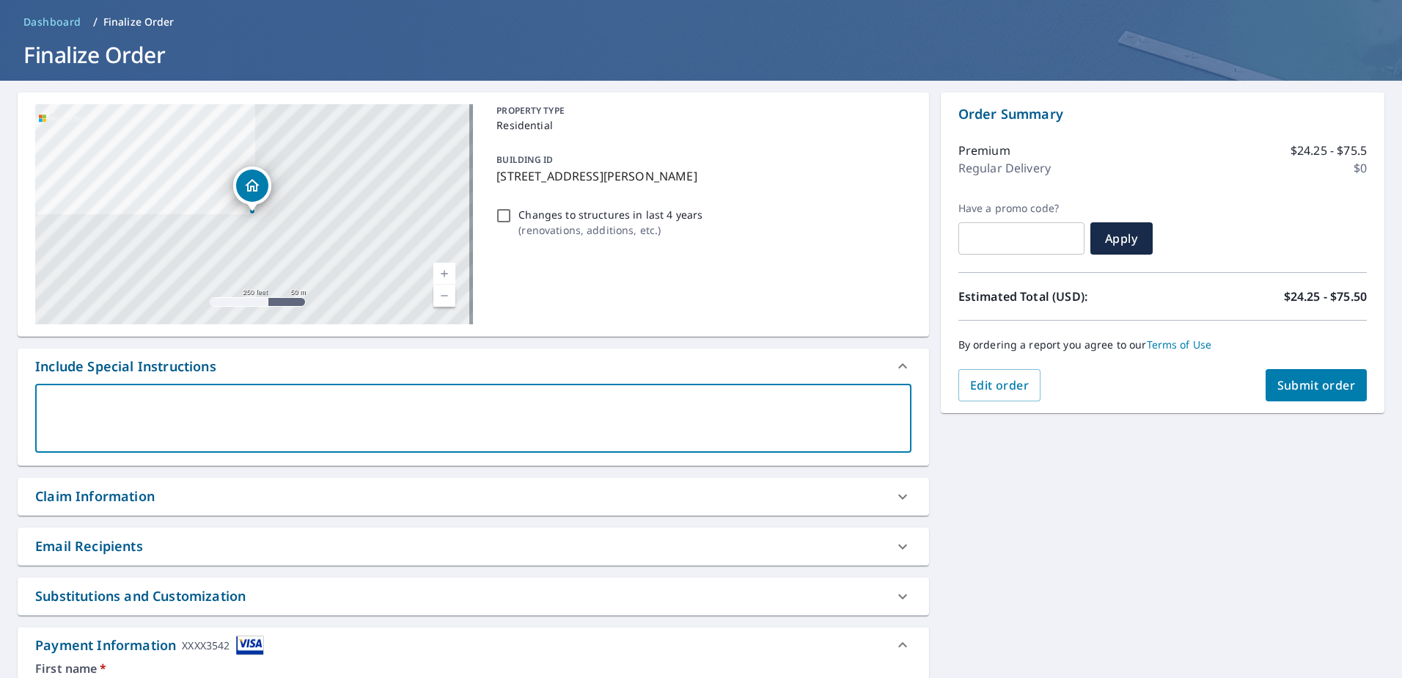
click at [315, 417] on textarea at bounding box center [473, 418] width 856 height 42
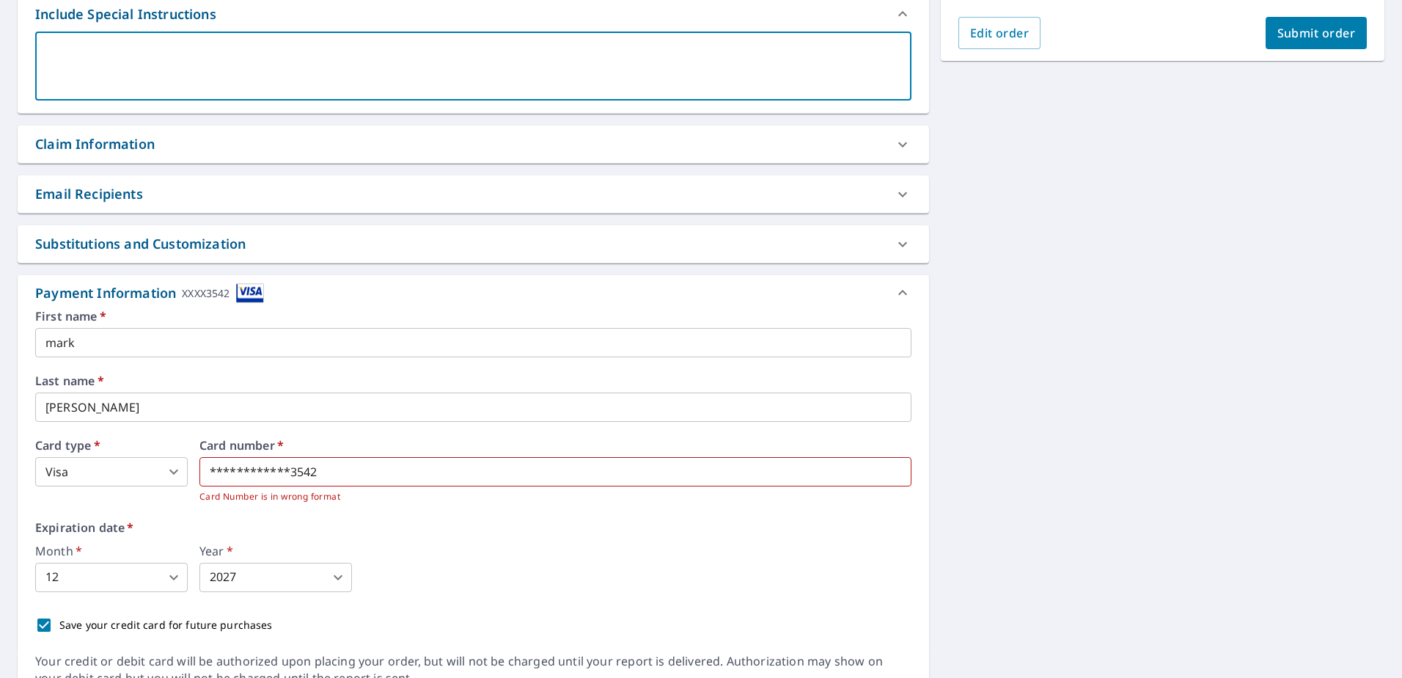
scroll to position [404, 0]
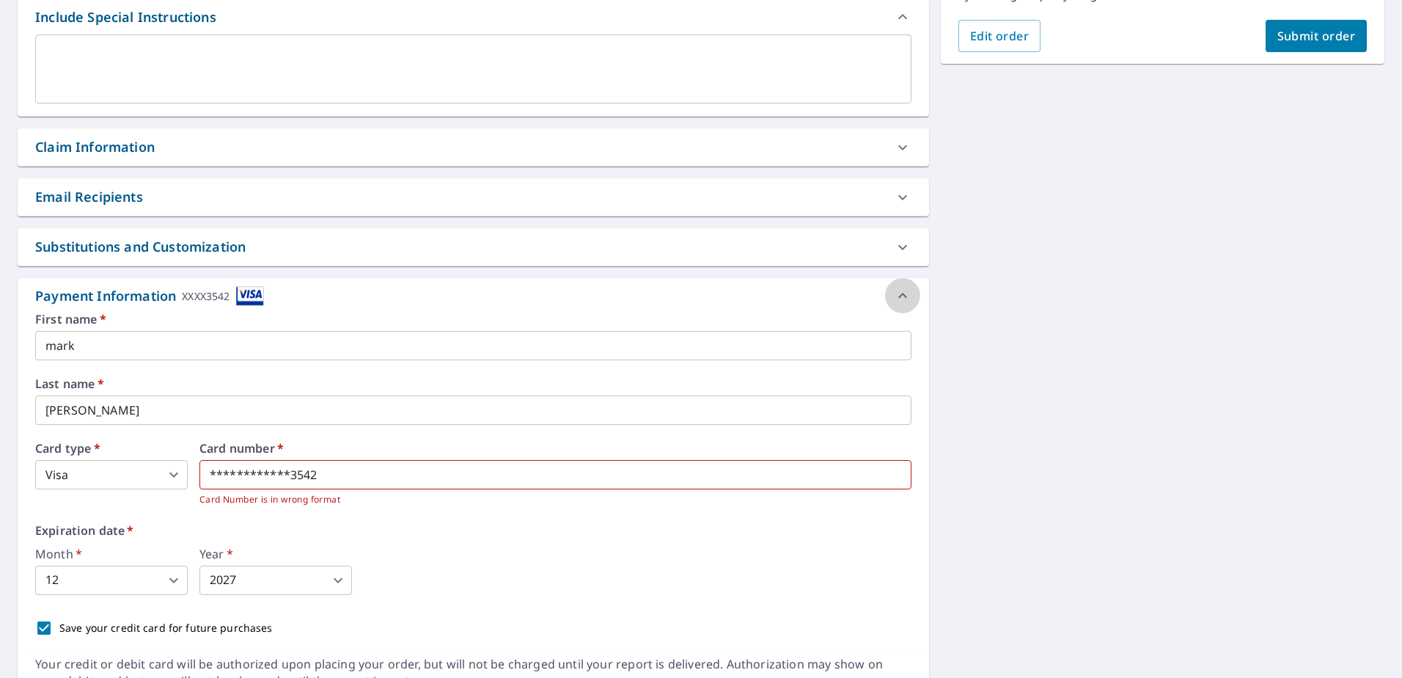
click at [895, 298] on icon at bounding box center [903, 296] width 18 height 18
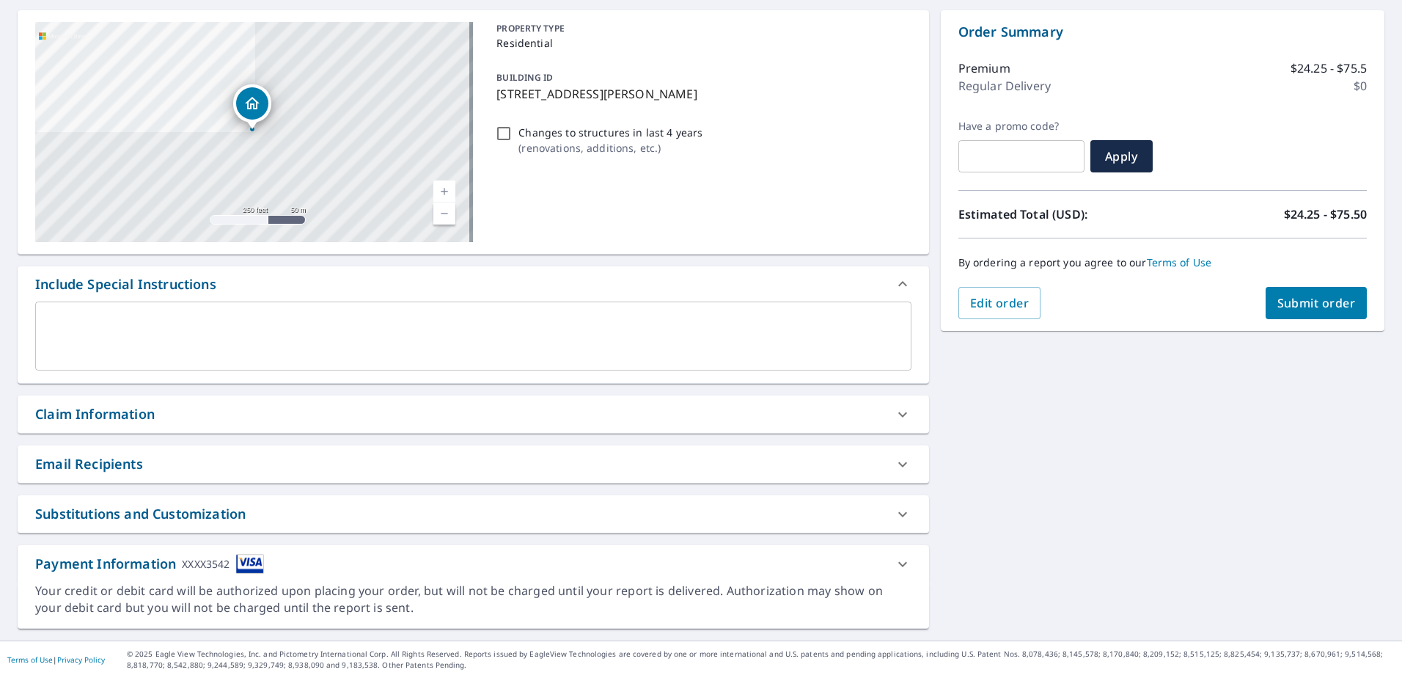
scroll to position [137, 0]
click at [201, 419] on div "Claim Information" at bounding box center [460, 414] width 850 height 20
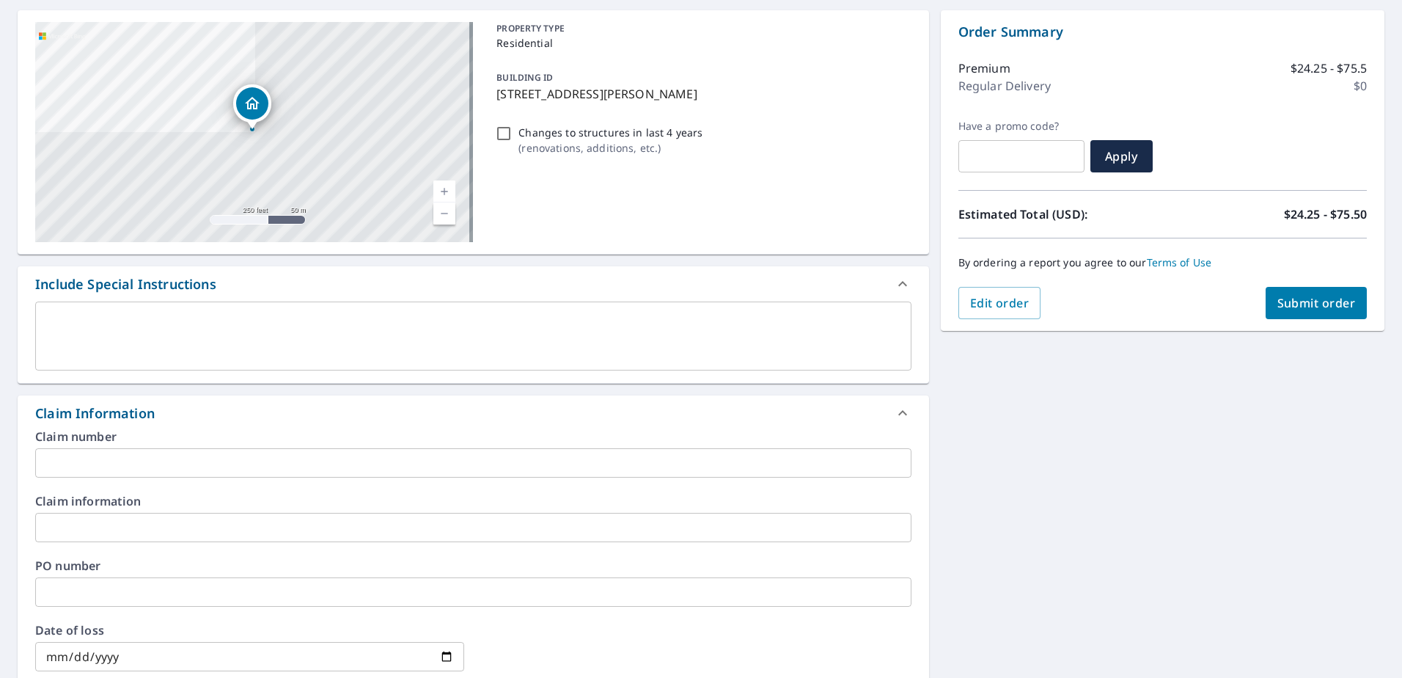
click at [201, 419] on div "Claim Information" at bounding box center [460, 413] width 850 height 20
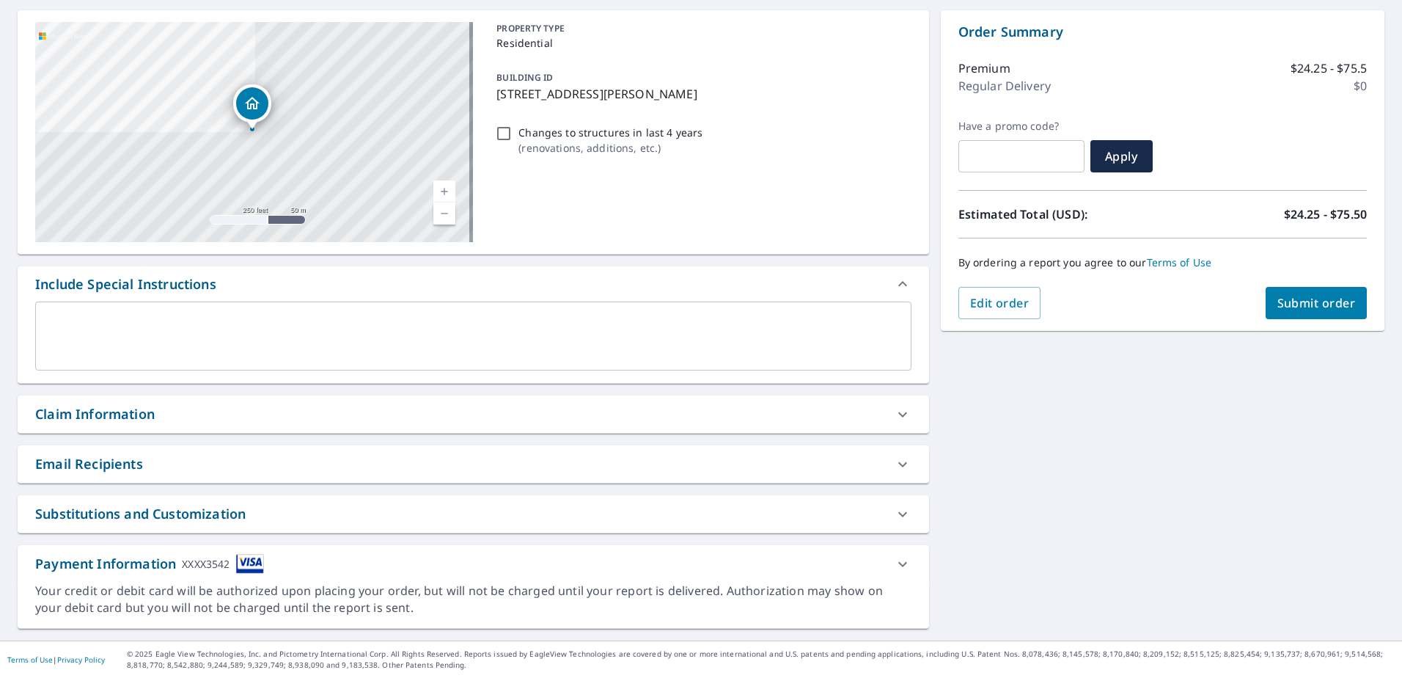
click at [175, 461] on div "Email Recipients" at bounding box center [460, 464] width 850 height 20
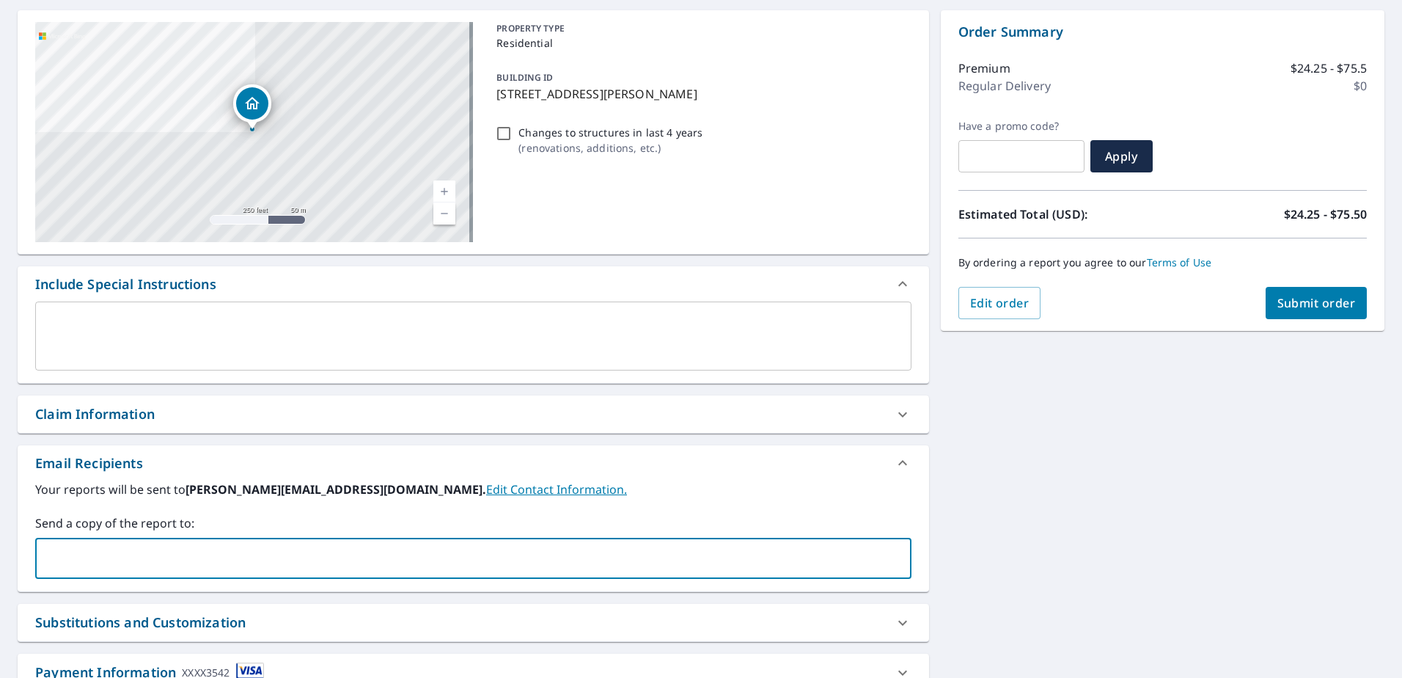
click at [166, 560] on input "text" at bounding box center [462, 558] width 841 height 28
type input "sal@msbuilders.com"
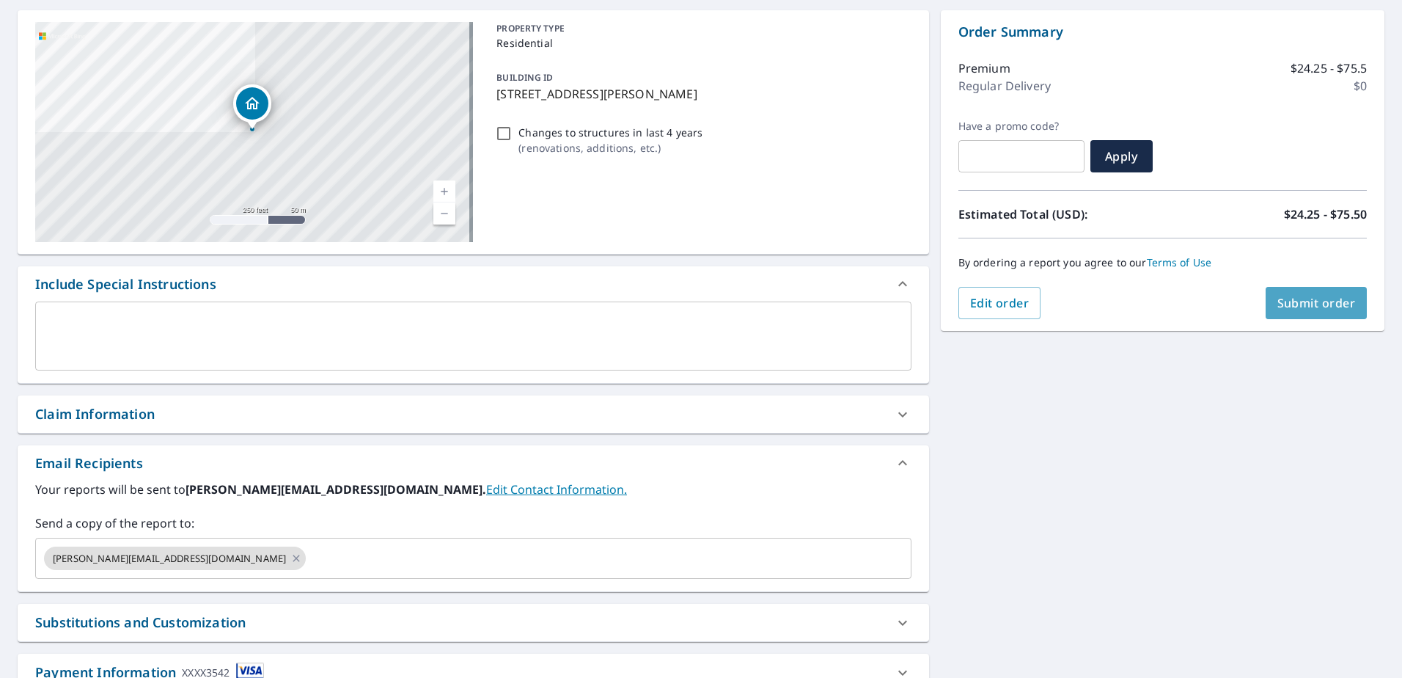
click at [1335, 305] on span "Submit order" at bounding box center [1316, 303] width 78 height 16
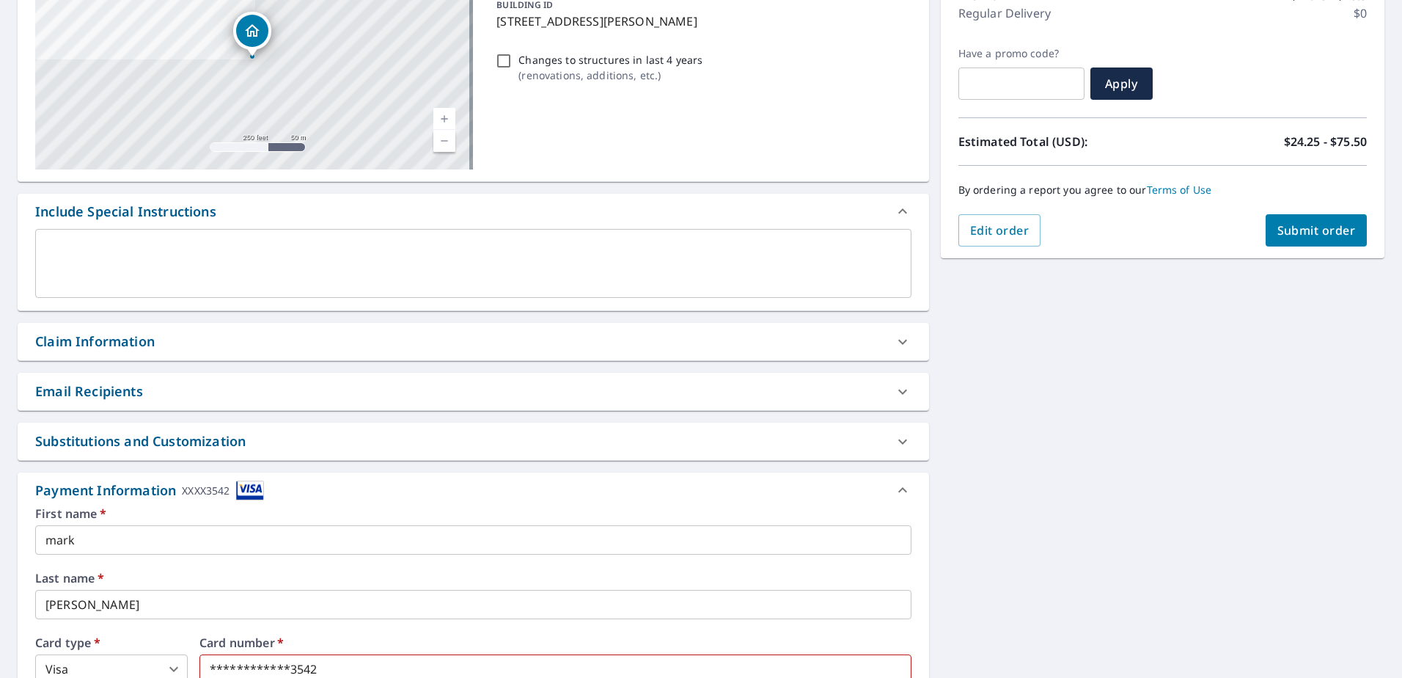
scroll to position [477, 0]
